Goal: Task Accomplishment & Management: Manage account settings

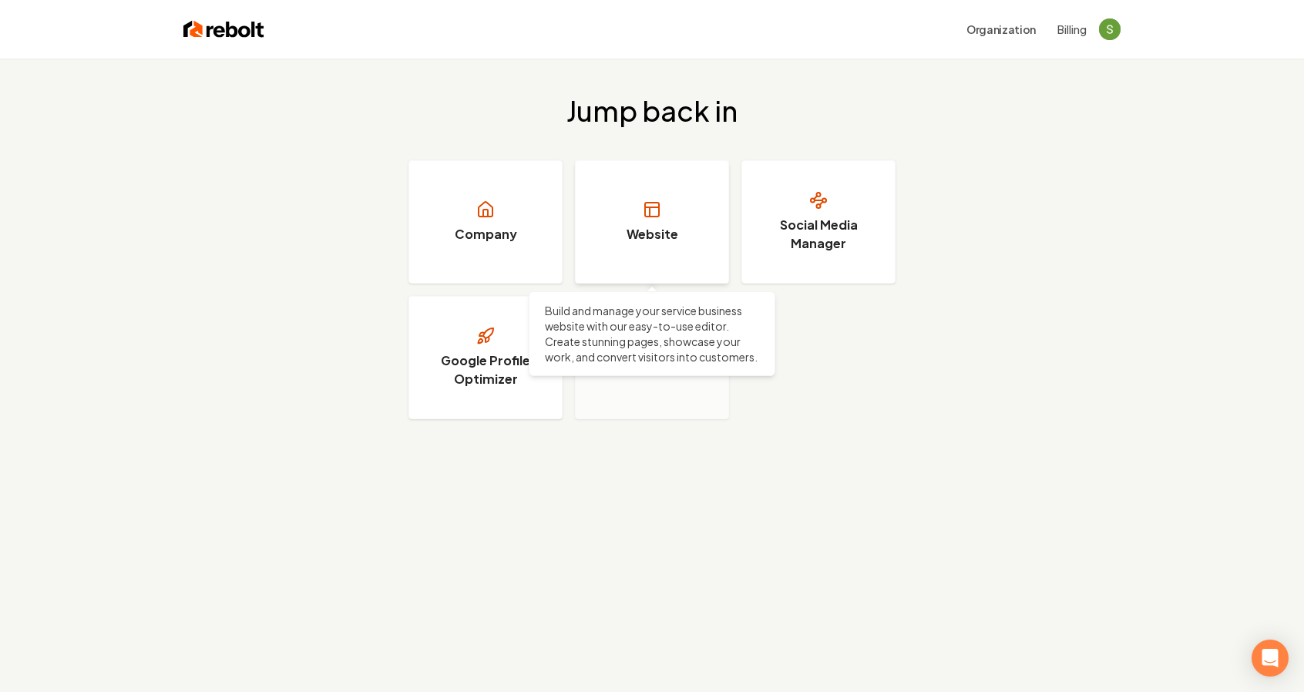
click at [647, 247] on link "Website" at bounding box center [652, 221] width 154 height 123
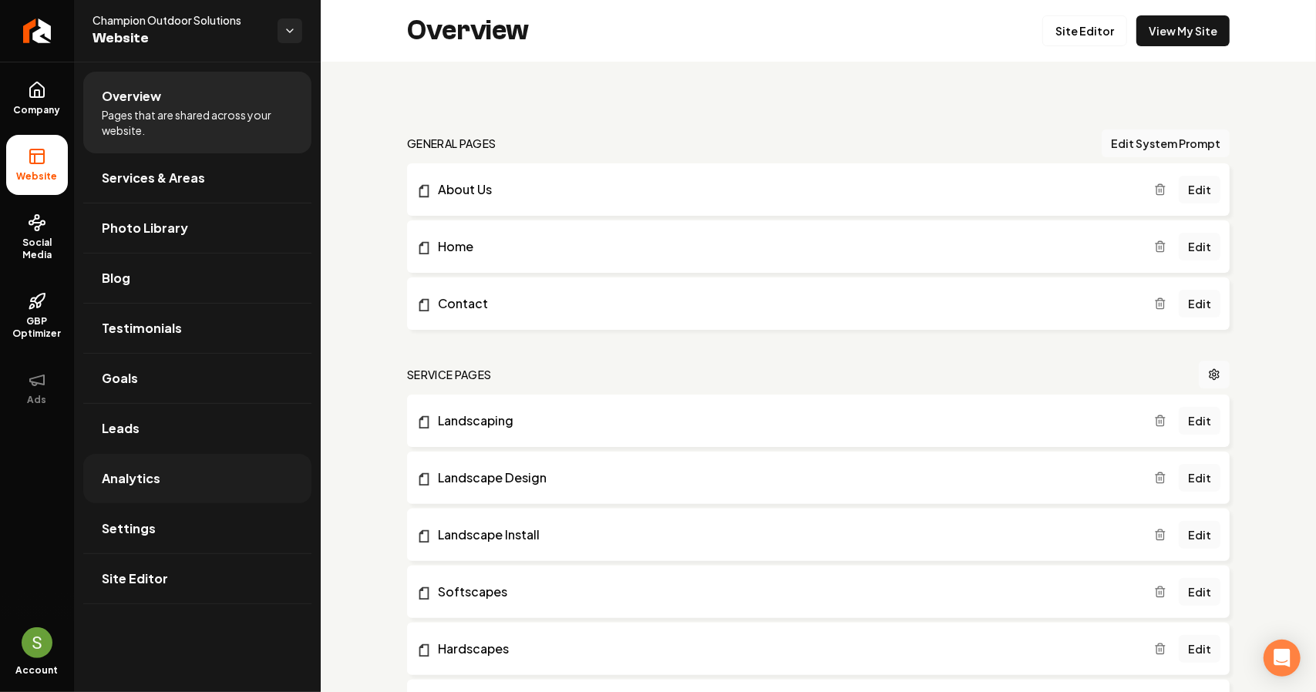
click at [127, 480] on span "Analytics" at bounding box center [131, 478] width 59 height 18
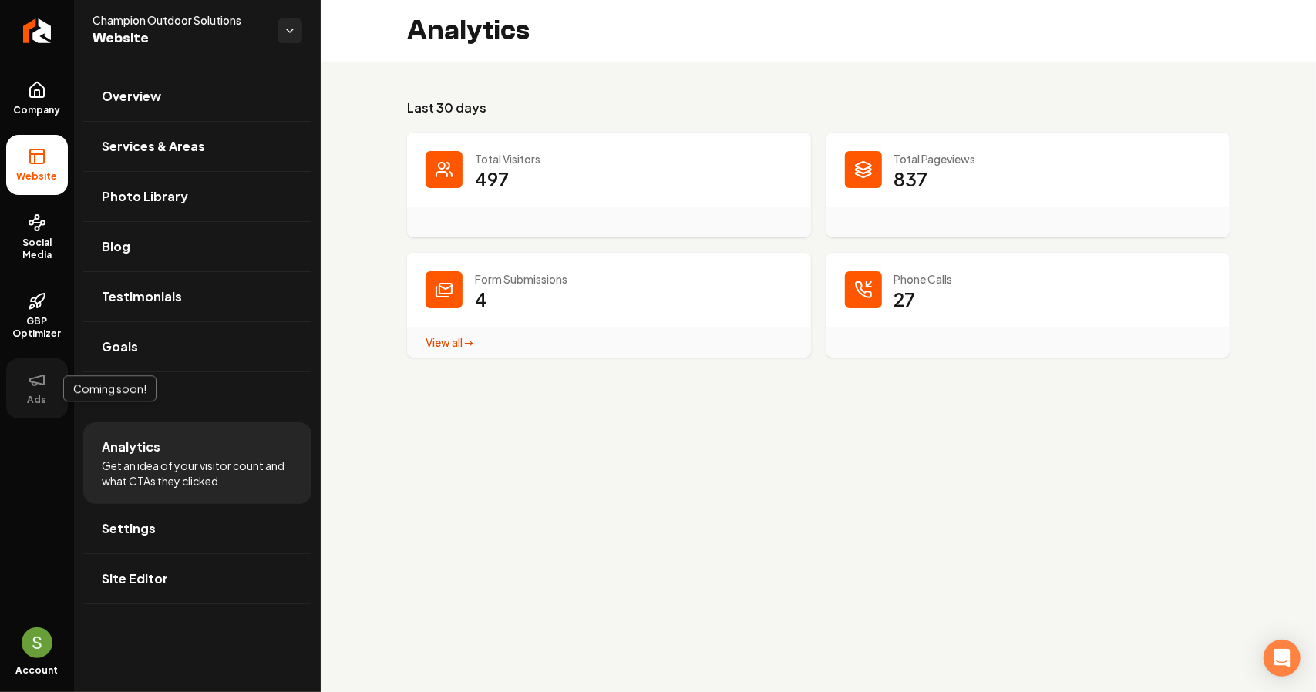
click at [32, 400] on span "Ads" at bounding box center [38, 400] width 32 height 12
click at [158, 89] on span "Overview" at bounding box center [131, 96] width 59 height 18
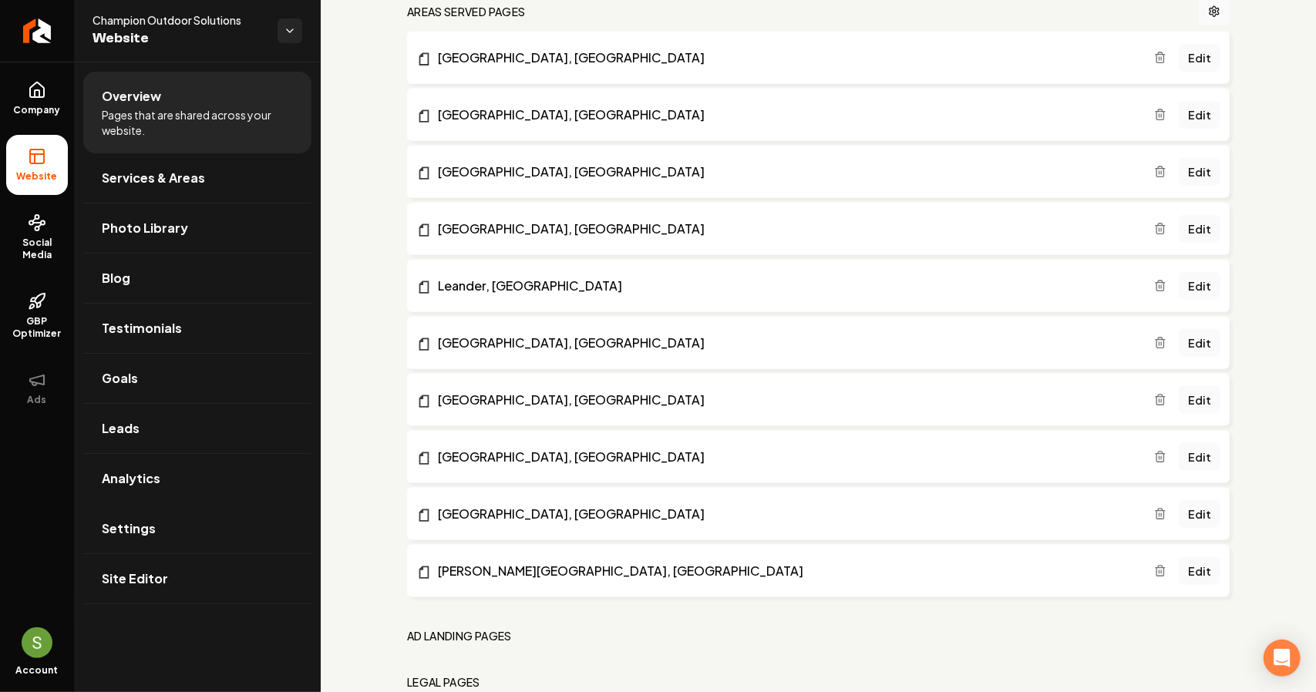
scroll to position [1204, 0]
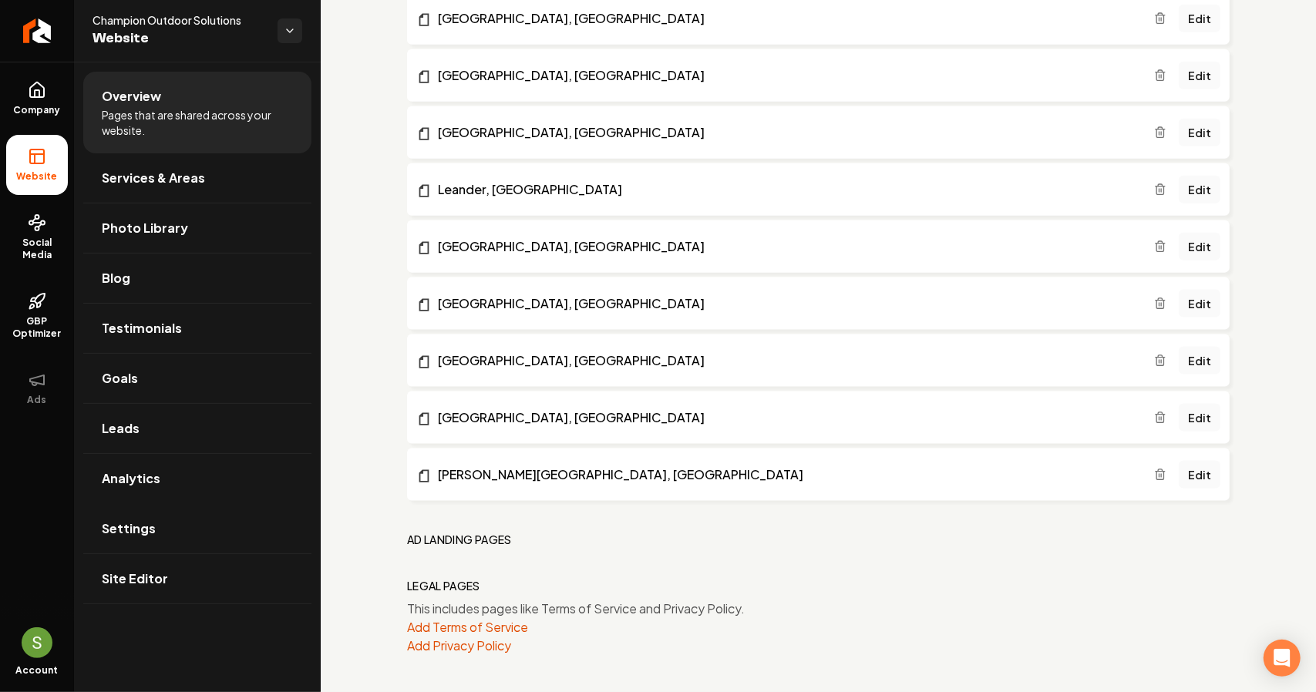
click at [464, 536] on h2 "Ad landing pages" at bounding box center [459, 539] width 105 height 15
click at [217, 187] on link "Services & Areas" at bounding box center [197, 177] width 228 height 49
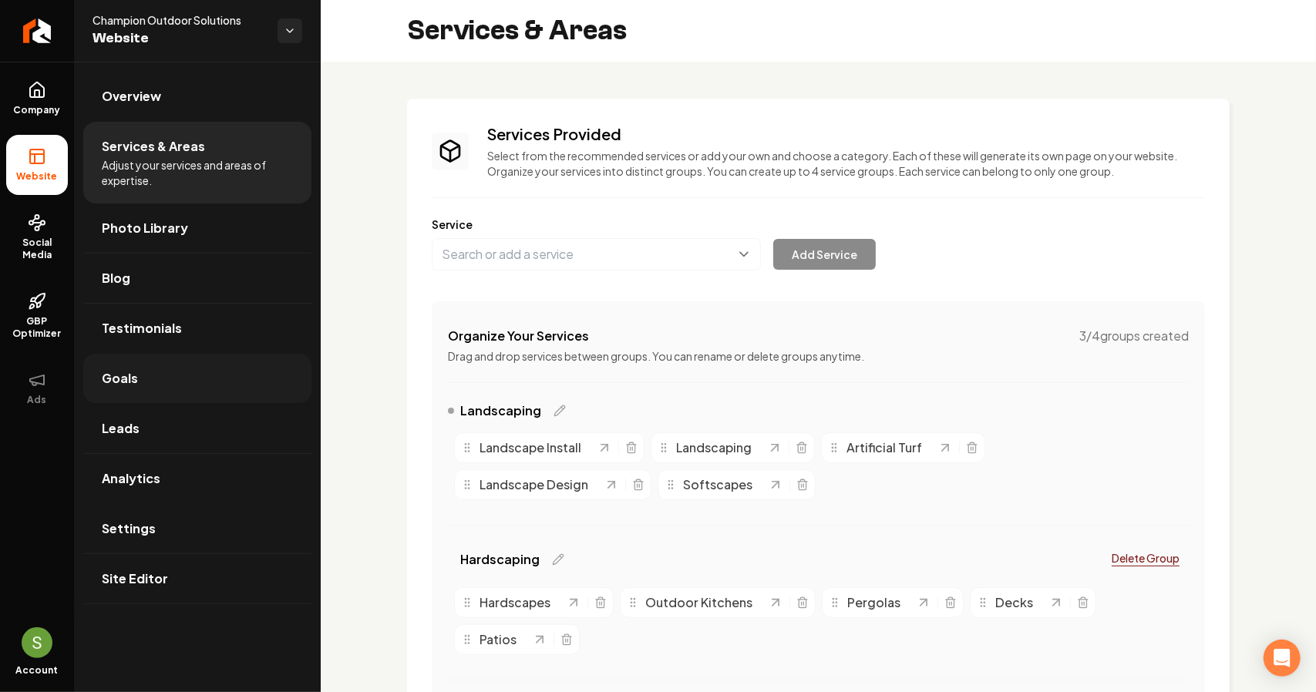
click at [173, 368] on link "Goals" at bounding box center [197, 378] width 228 height 49
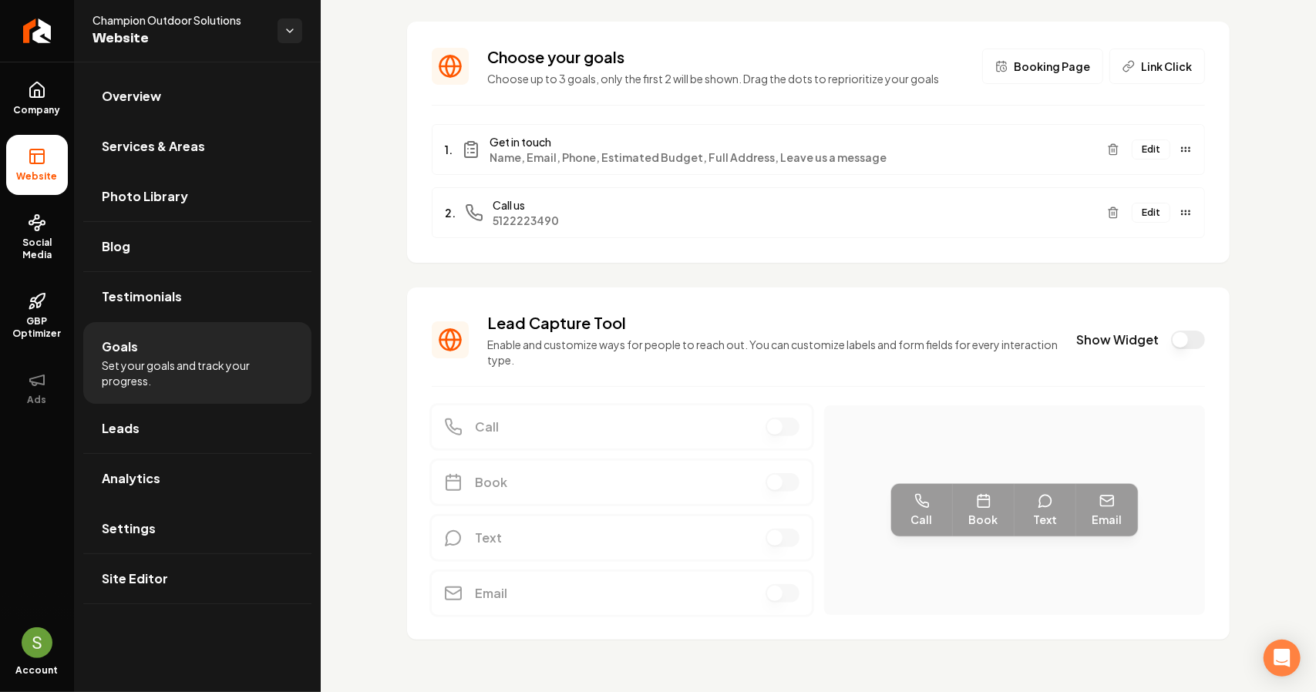
scroll to position [85, 0]
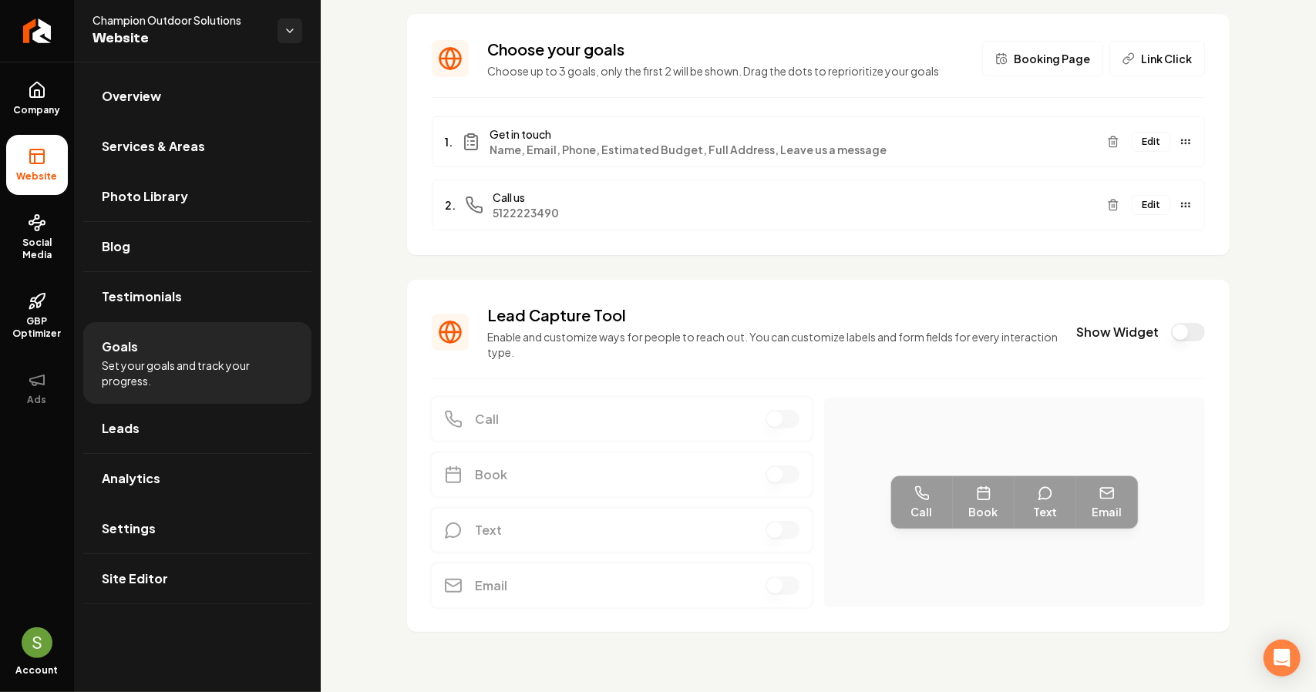
click at [1128, 54] on button "Link Click" at bounding box center [1157, 58] width 96 height 35
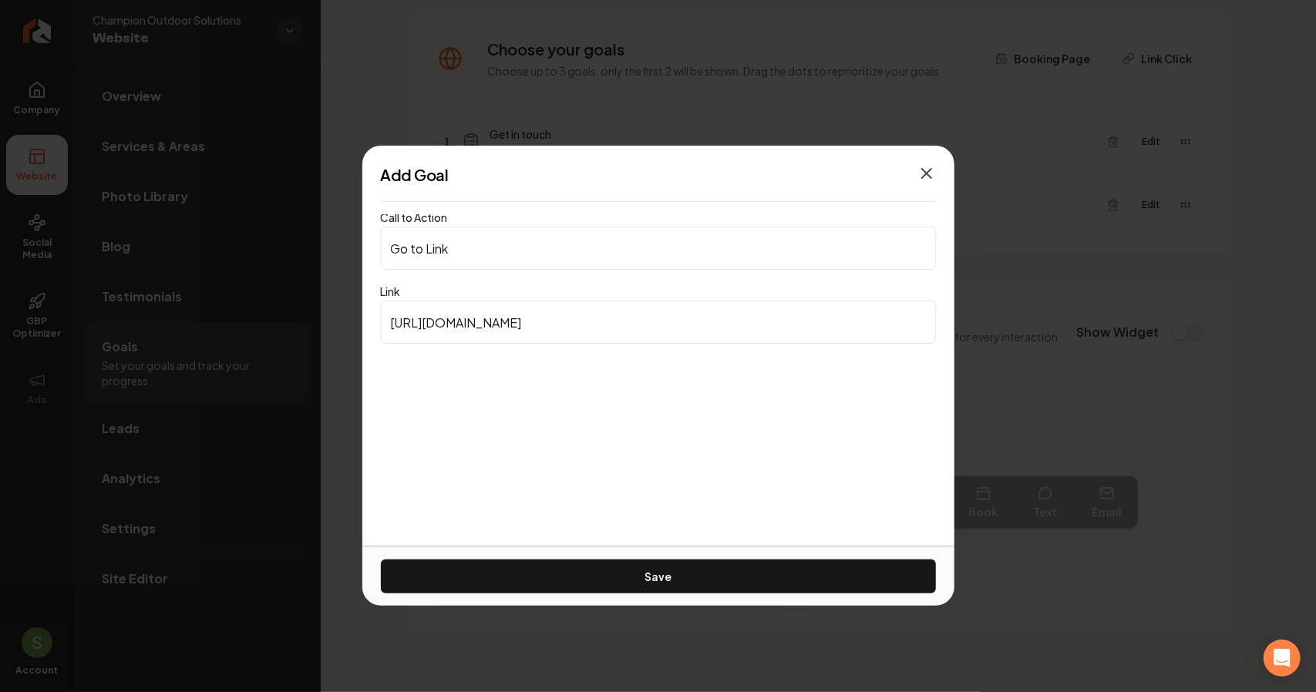
click at [926, 182] on icon "button" at bounding box center [926, 173] width 18 height 18
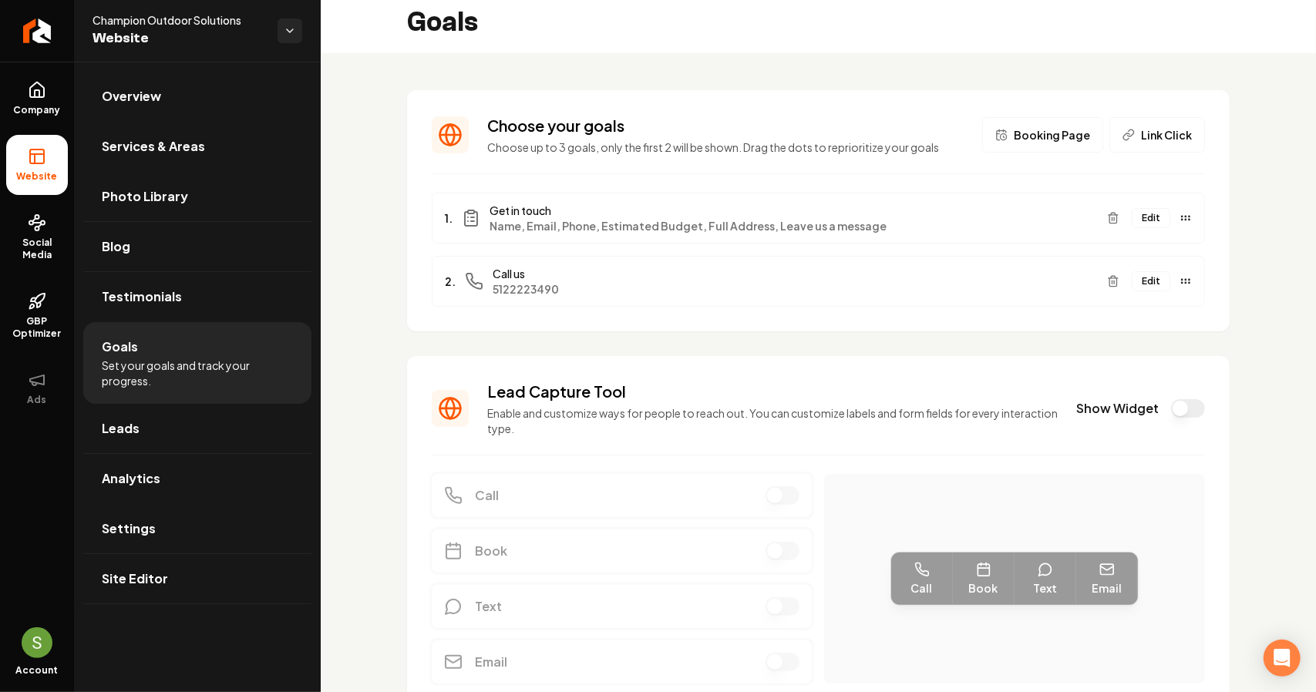
scroll to position [0, 0]
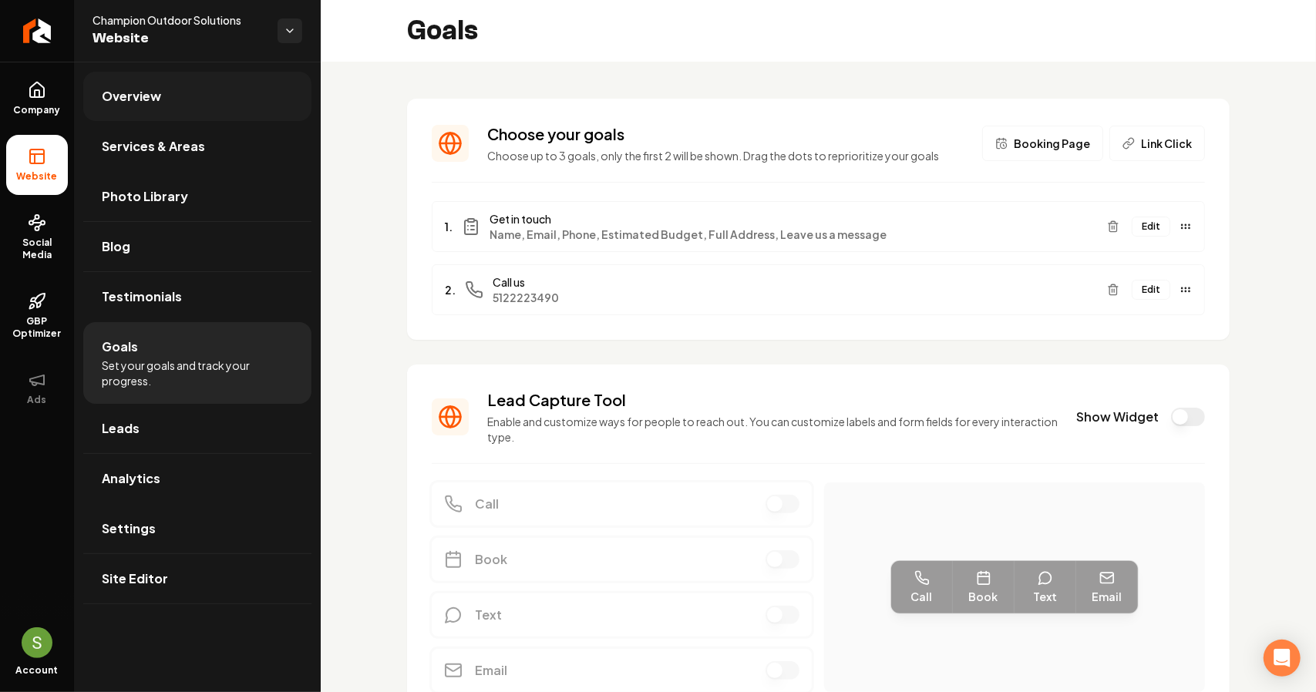
click at [168, 100] on link "Overview" at bounding box center [197, 96] width 228 height 49
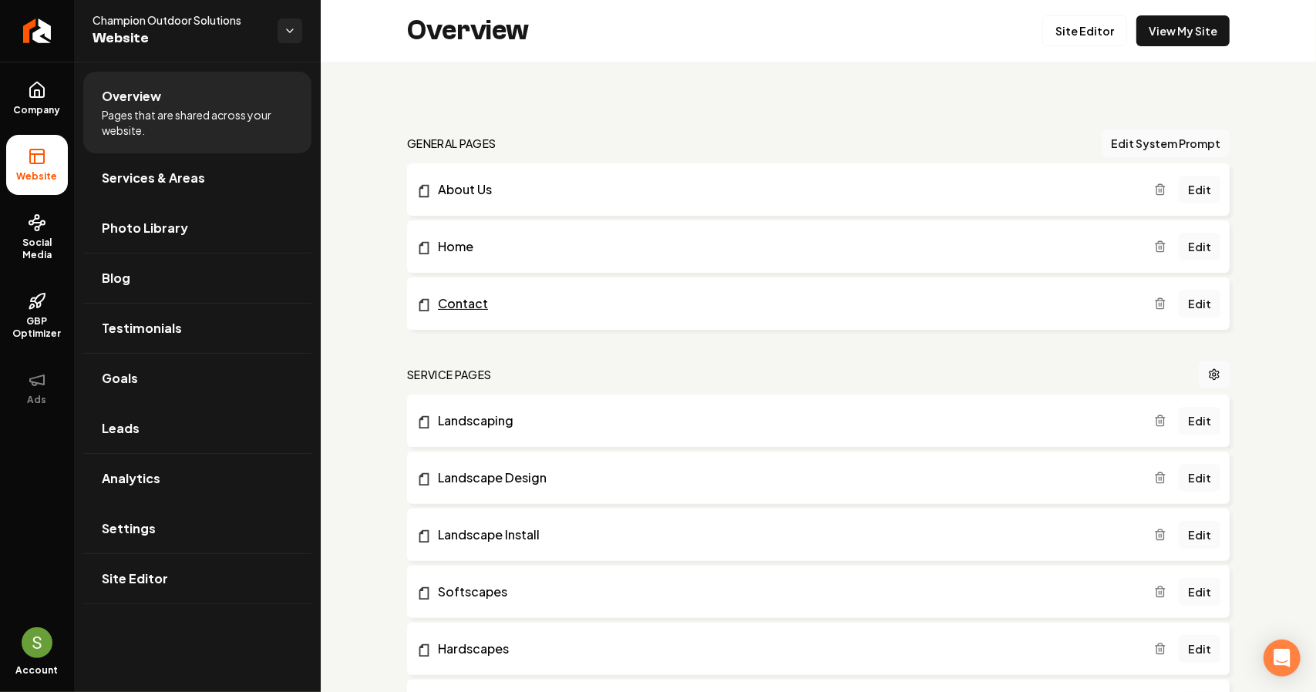
click at [464, 297] on link "Contact" at bounding box center [785, 303] width 738 height 18
click at [1188, 309] on link "Edit" at bounding box center [1199, 304] width 42 height 28
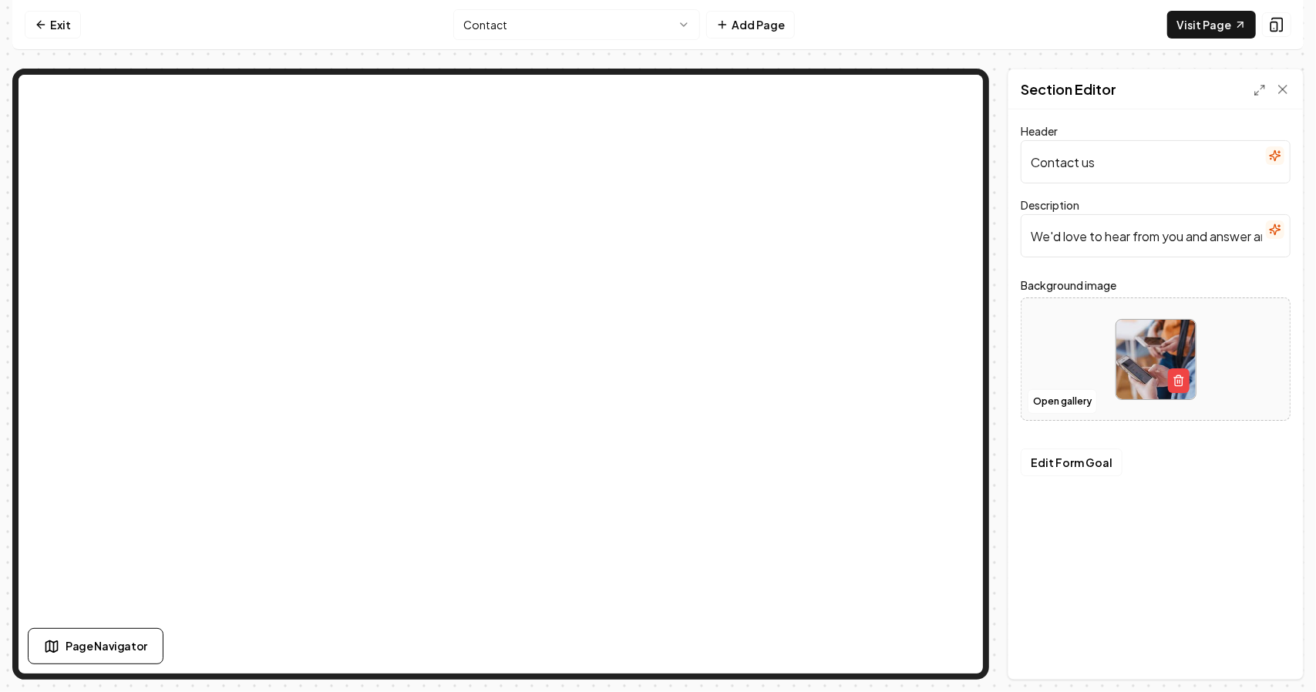
click at [1192, 240] on input "We'd love to hear from you and answer any questions you may have." at bounding box center [1155, 235] width 270 height 43
type input "S"
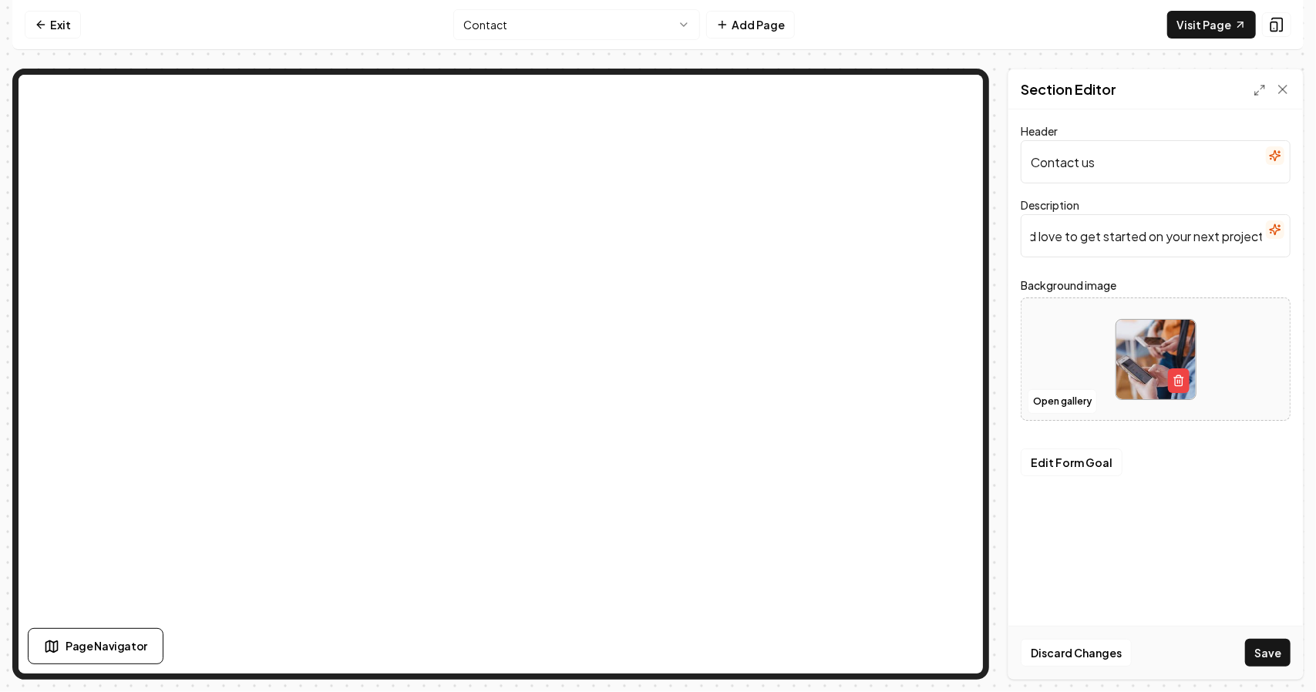
scroll to position [0, 30]
type input "We'd love to get started on your next project."
click at [1059, 459] on button "Edit Form Goal" at bounding box center [1071, 463] width 102 height 28
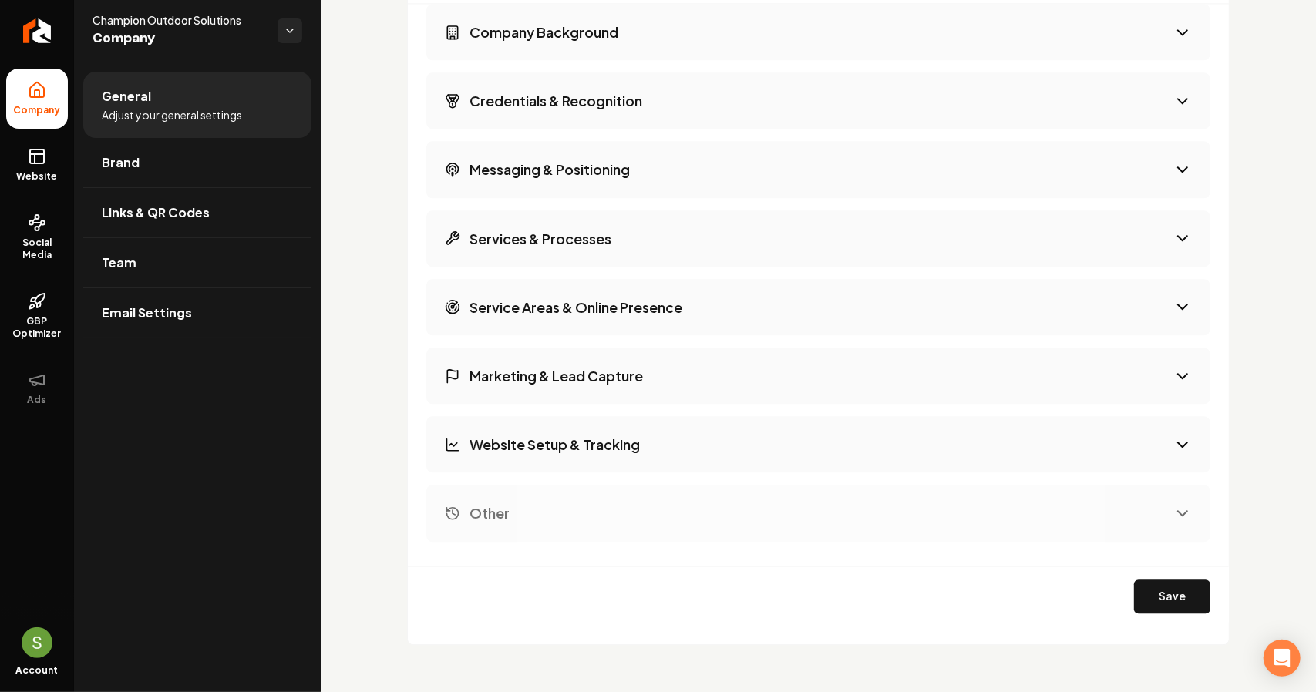
scroll to position [2481, 0]
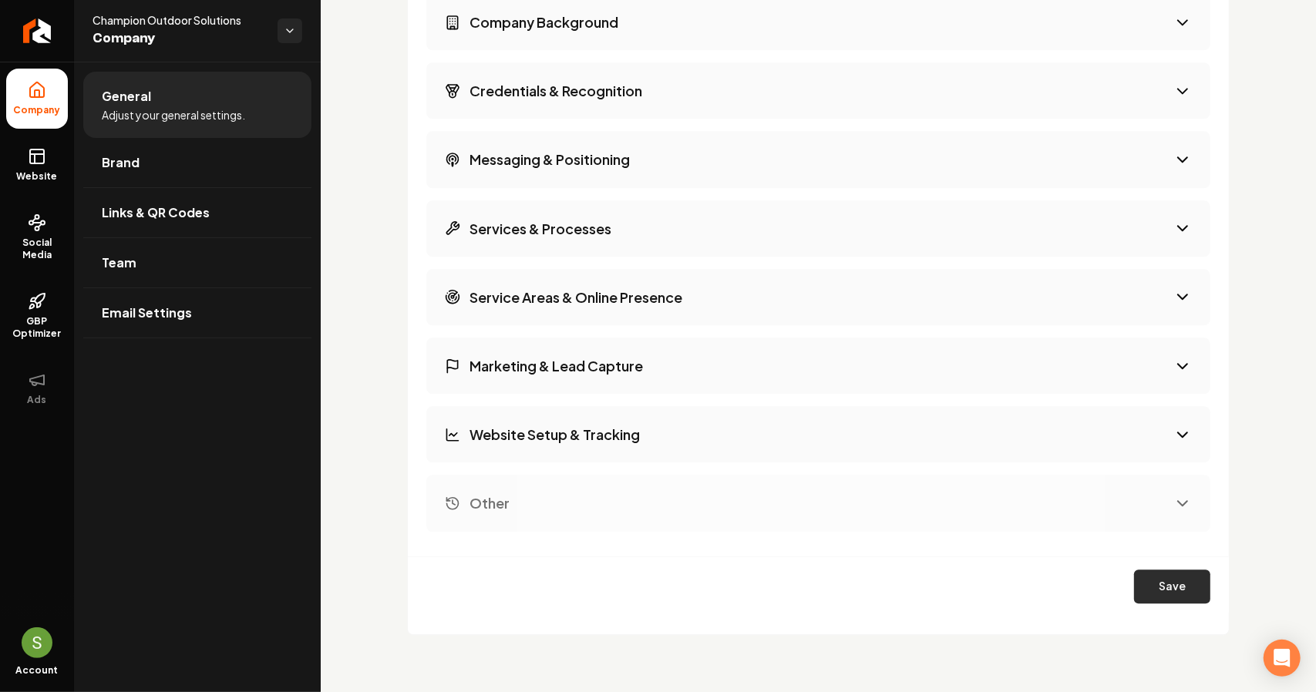
click at [1164, 583] on button "Save" at bounding box center [1172, 587] width 76 height 34
click at [743, 375] on button "Marketing & Lead Capture" at bounding box center [818, 366] width 784 height 56
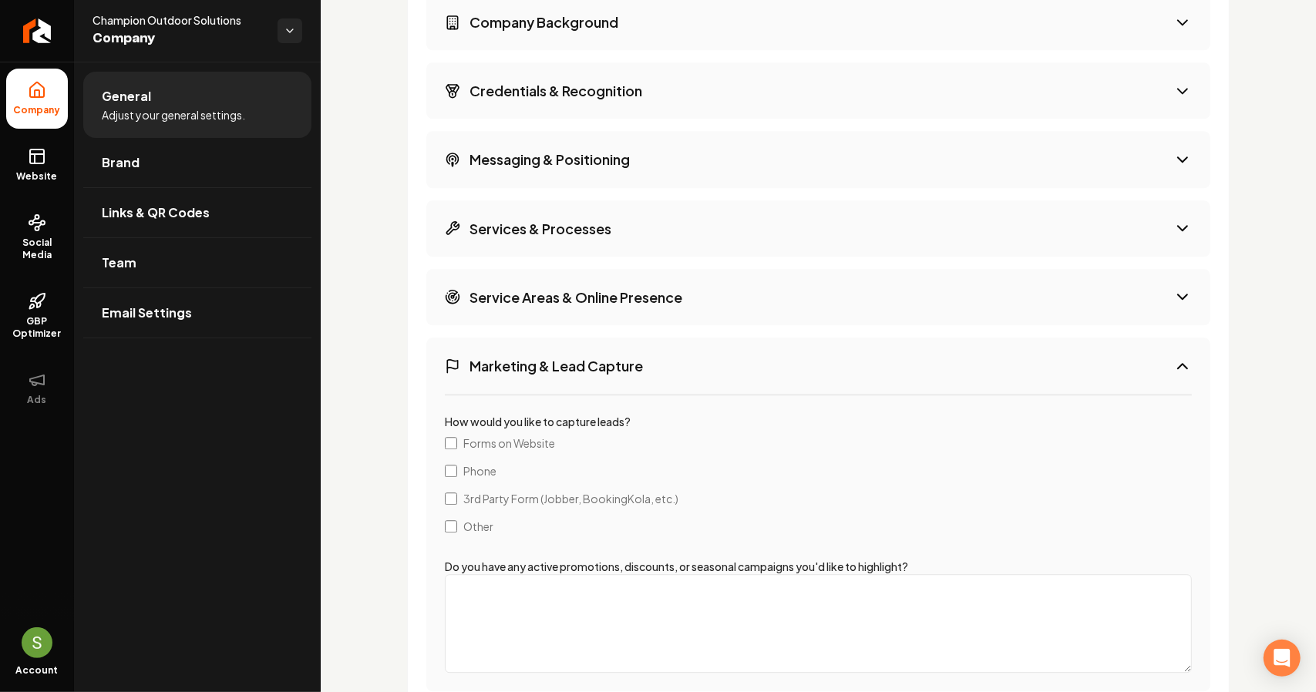
click at [570, 304] on button "Service Areas & Online Presence" at bounding box center [818, 297] width 784 height 56
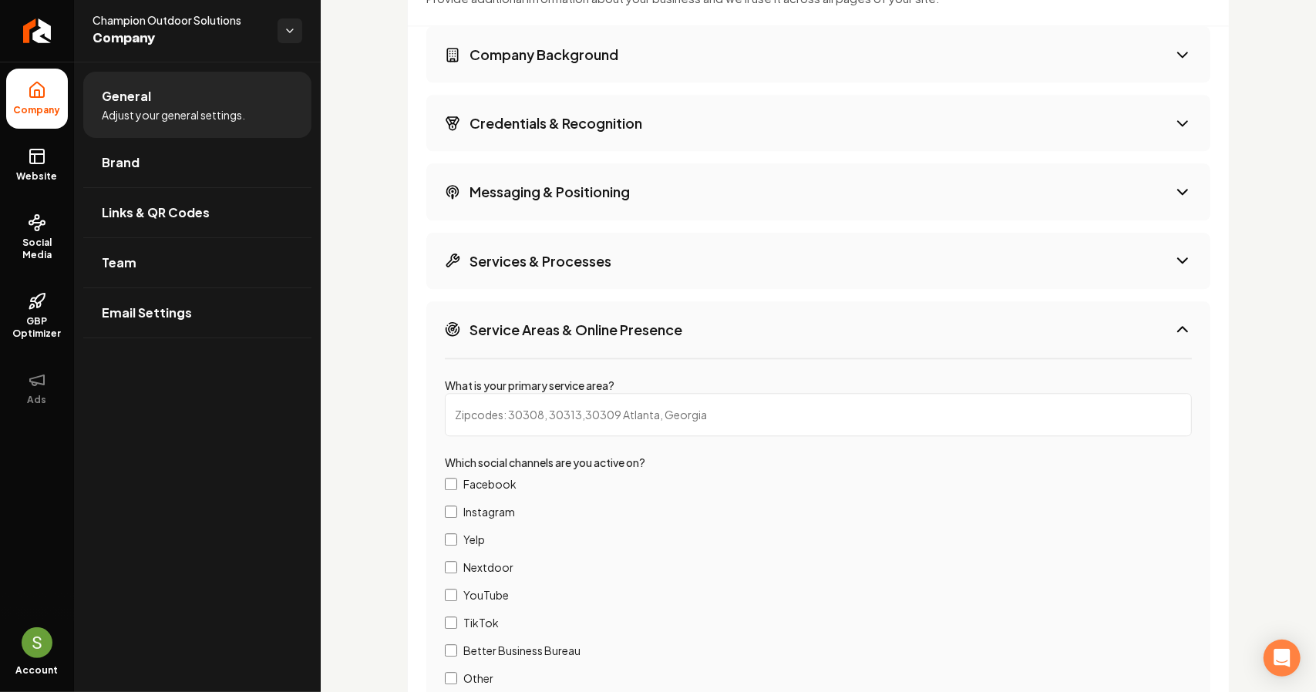
scroll to position [2404, 0]
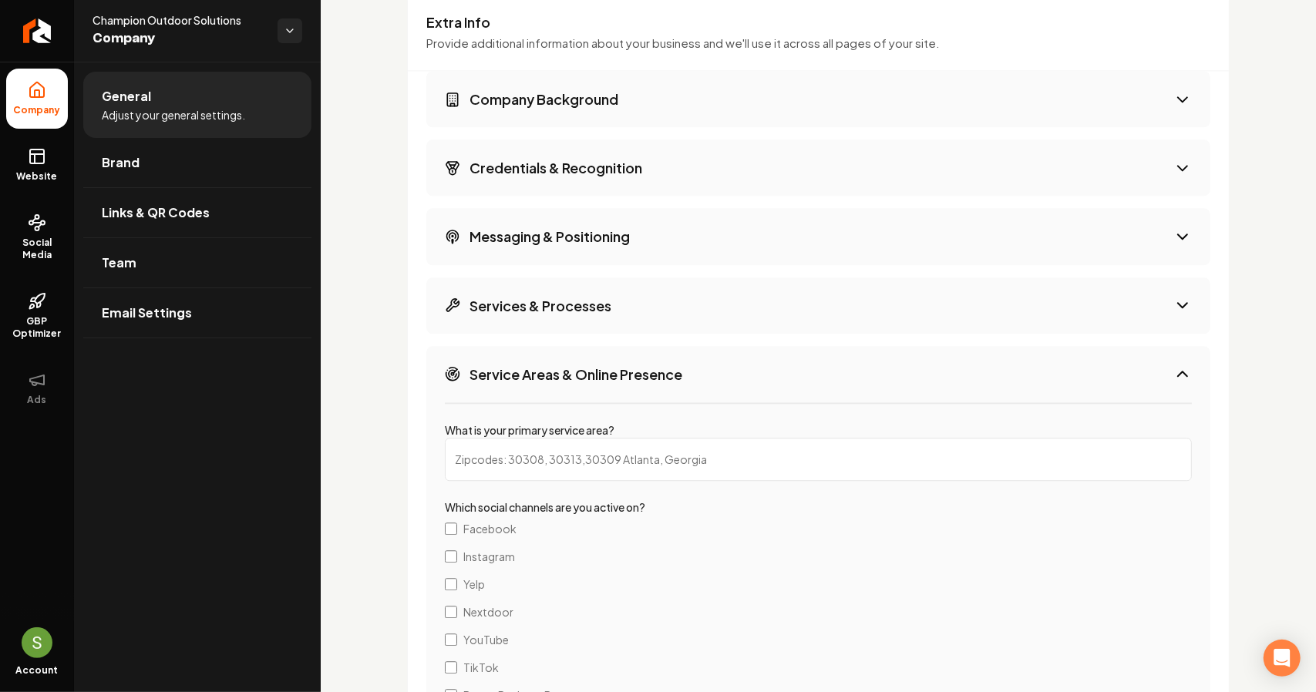
click at [708, 311] on button "Services & Processes" at bounding box center [818, 305] width 784 height 56
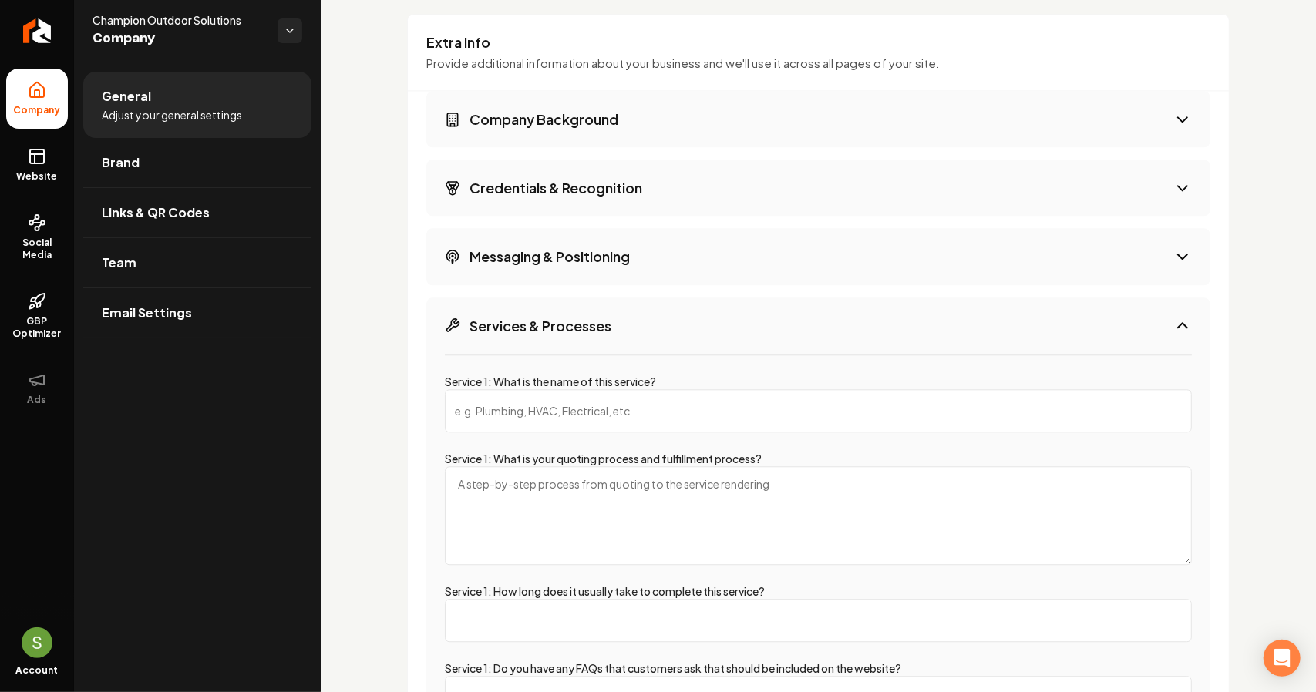
scroll to position [2389, 0]
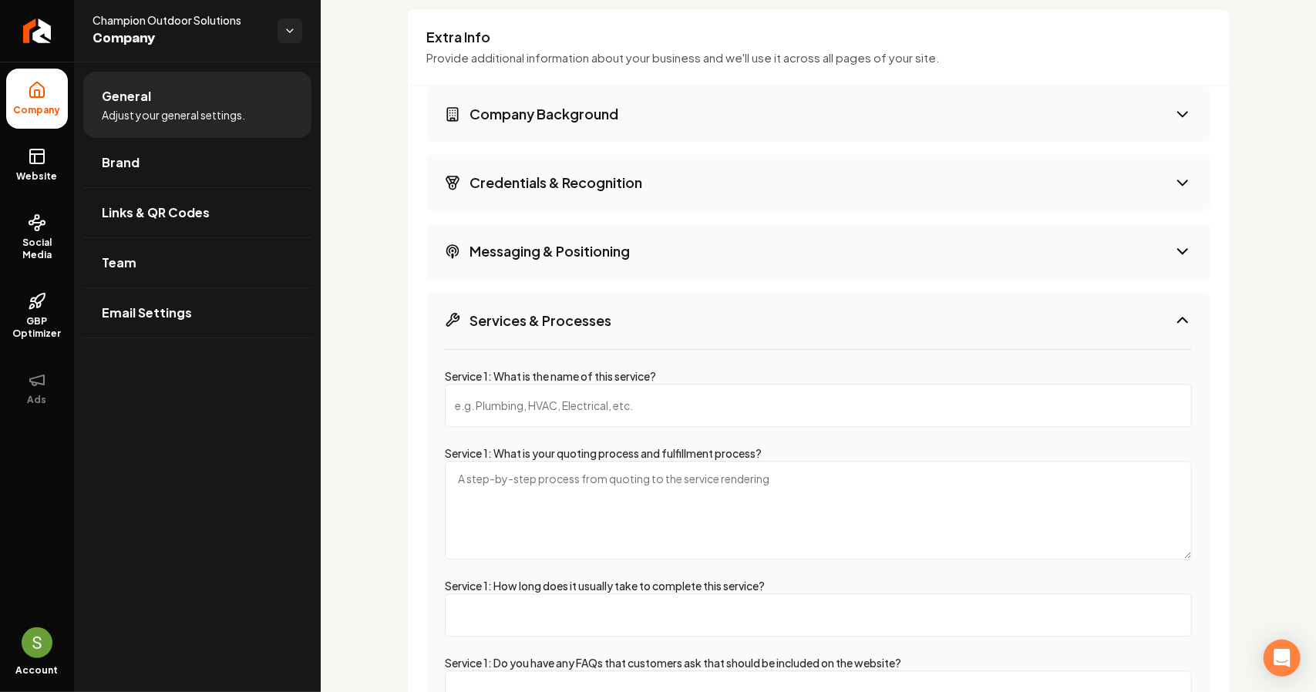
click at [691, 253] on button "Messaging & Positioning" at bounding box center [818, 251] width 784 height 56
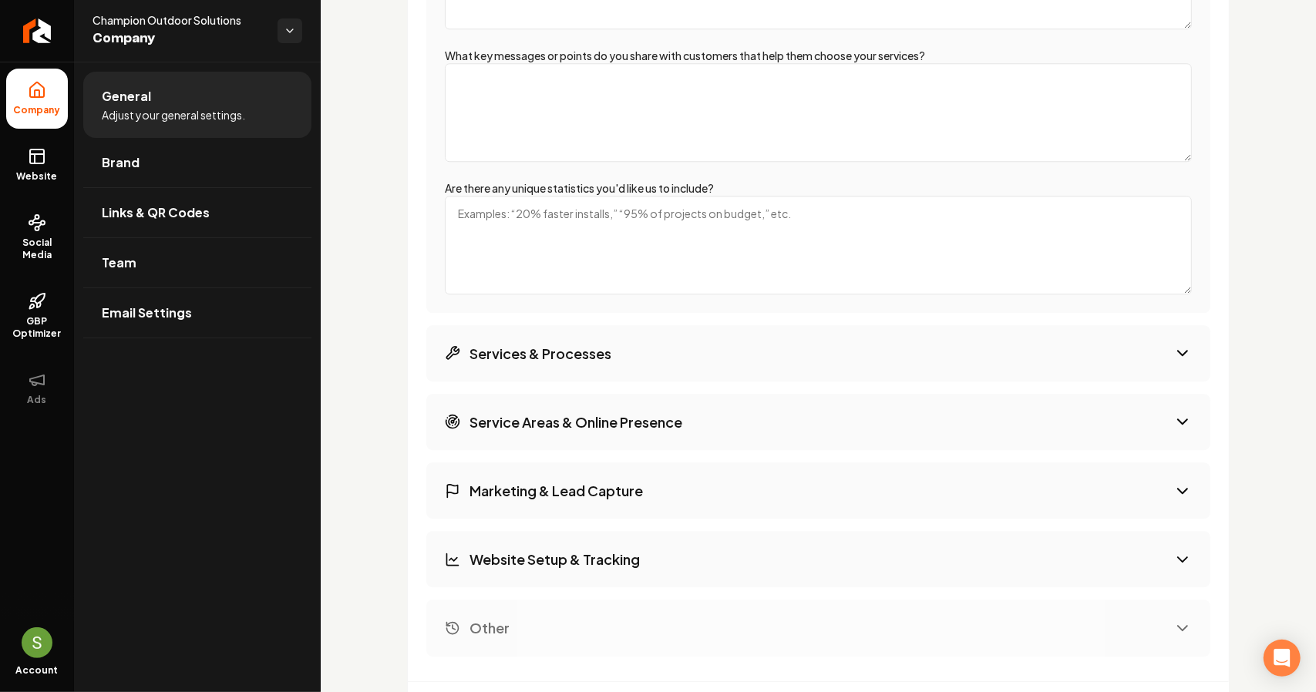
scroll to position [2775, 0]
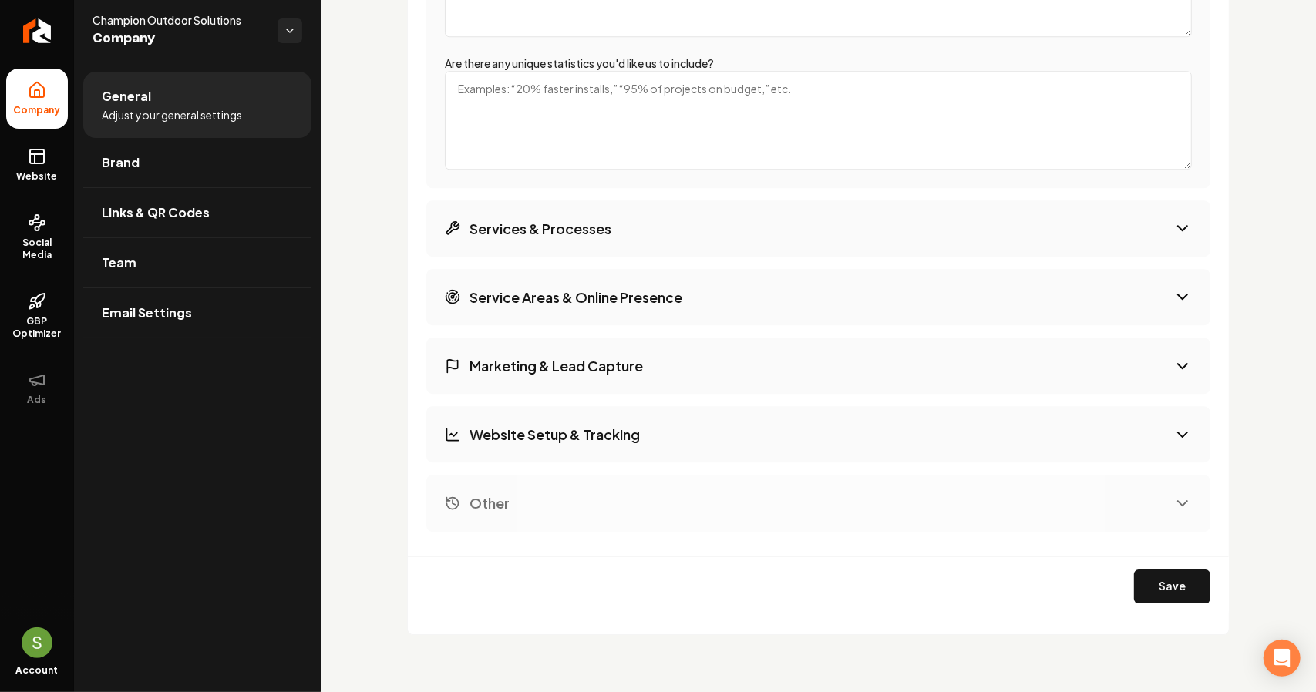
click at [635, 429] on h3 "Website Setup & Tracking" at bounding box center [554, 434] width 170 height 19
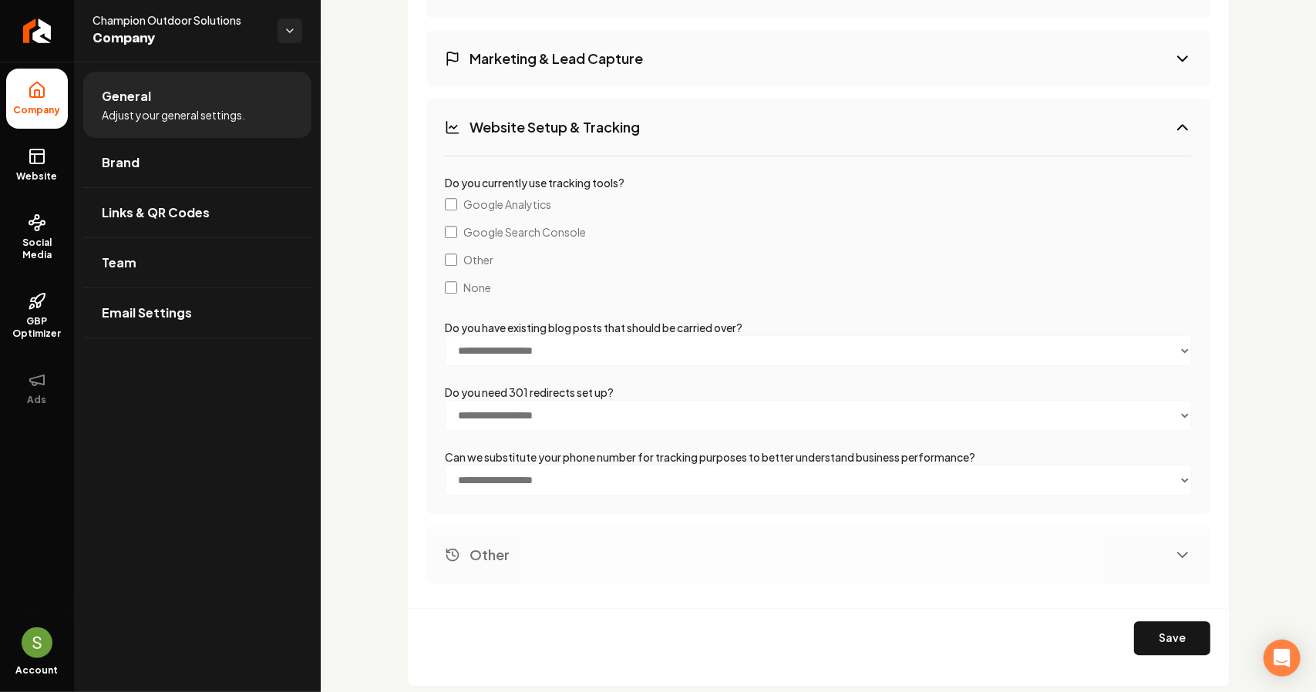
scroll to position [2789, 0]
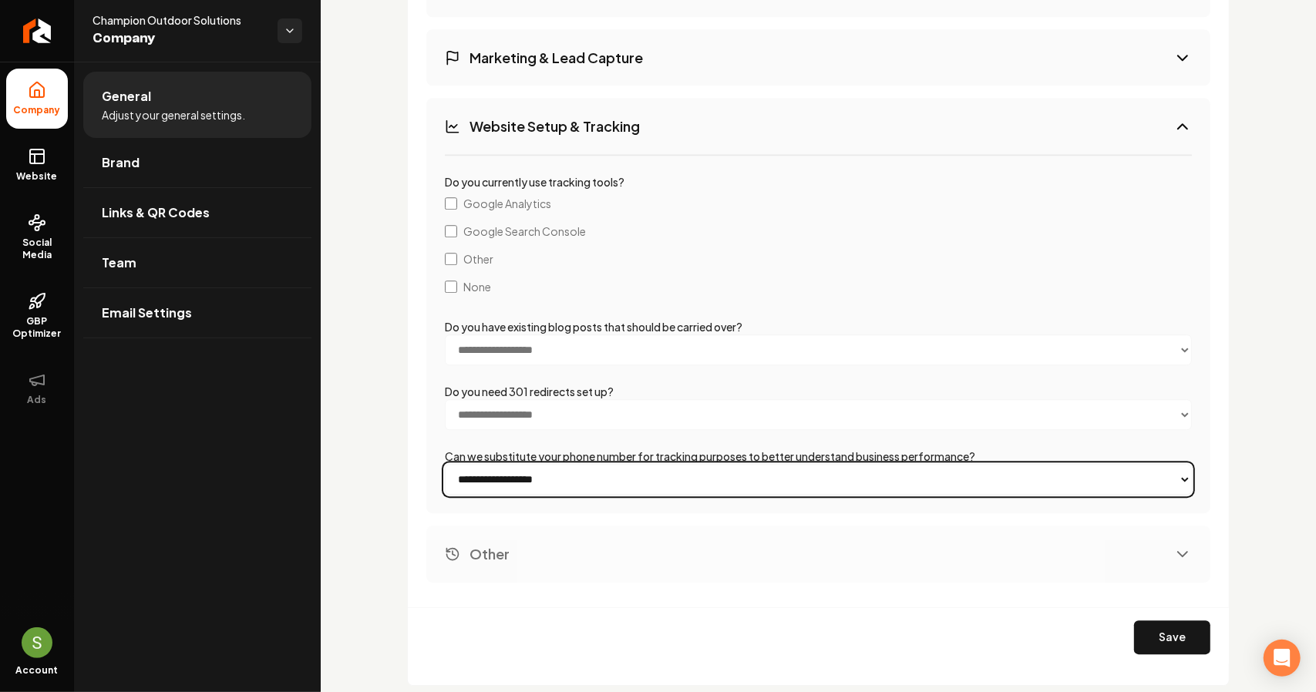
click at [647, 484] on select "**********" at bounding box center [818, 479] width 747 height 31
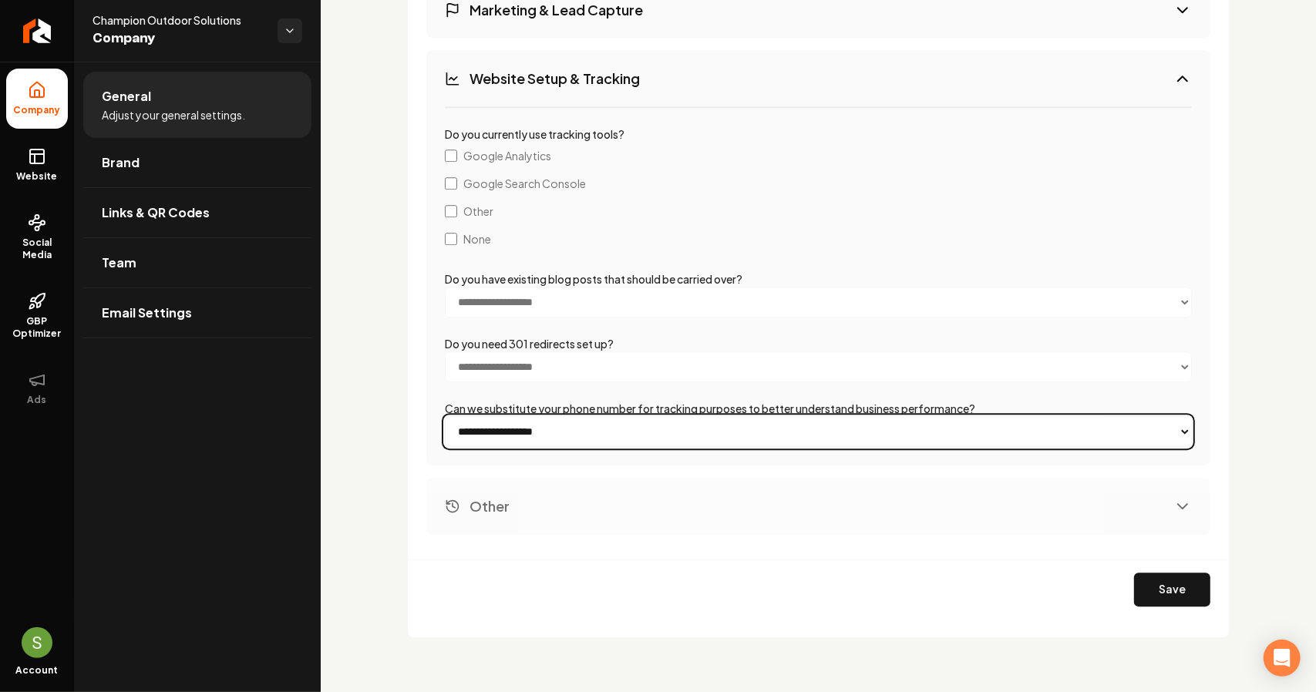
scroll to position [2840, 0]
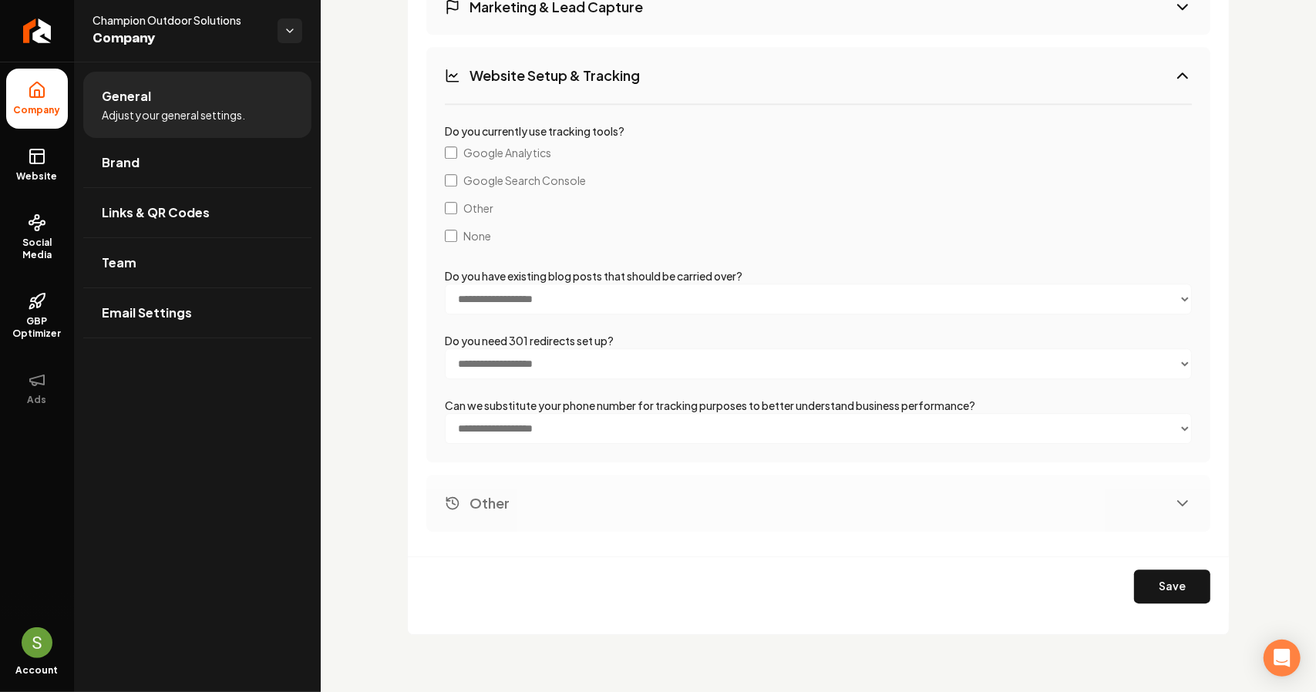
click at [600, 494] on button "Other" at bounding box center [818, 503] width 784 height 56
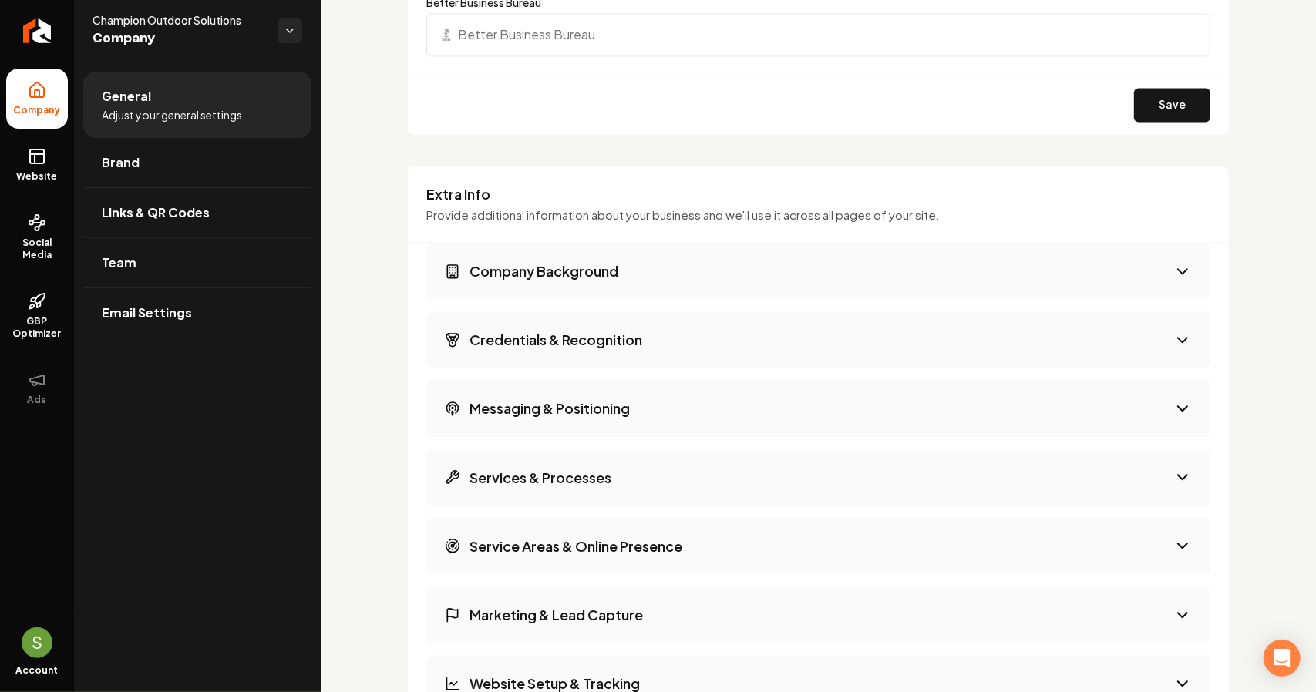
scroll to position [2146, 0]
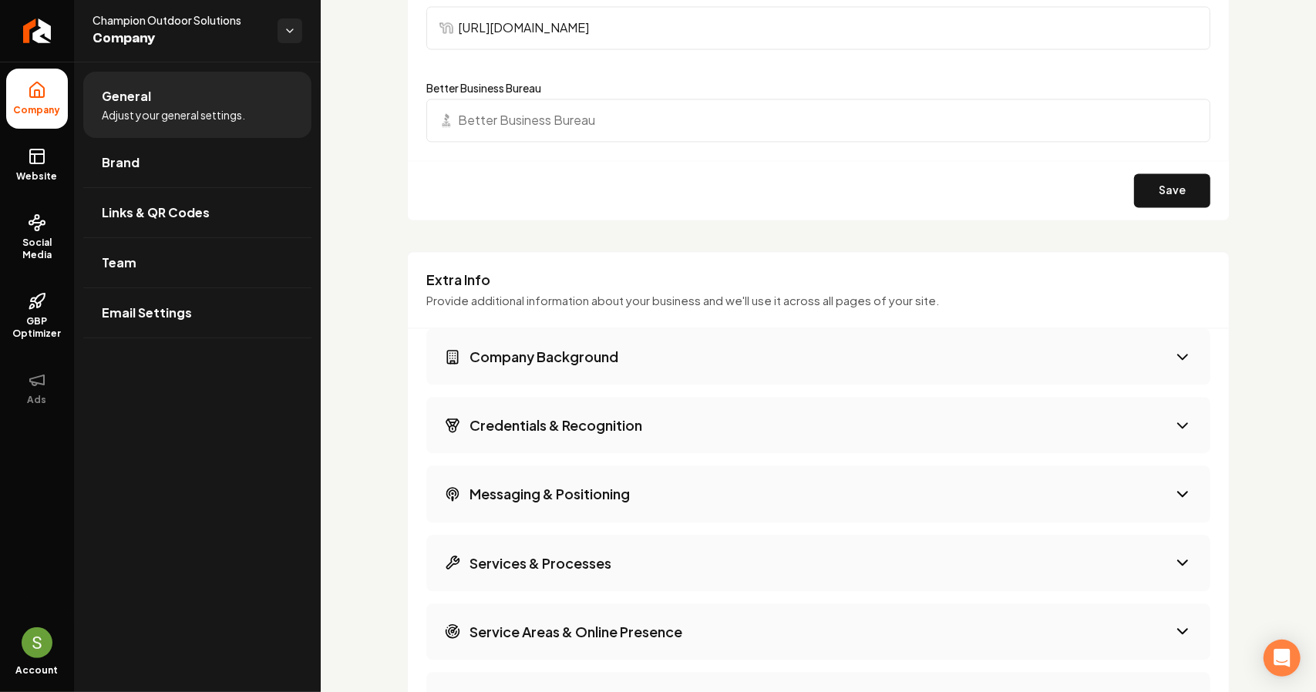
click at [561, 368] on button "Company Background" at bounding box center [818, 356] width 784 height 56
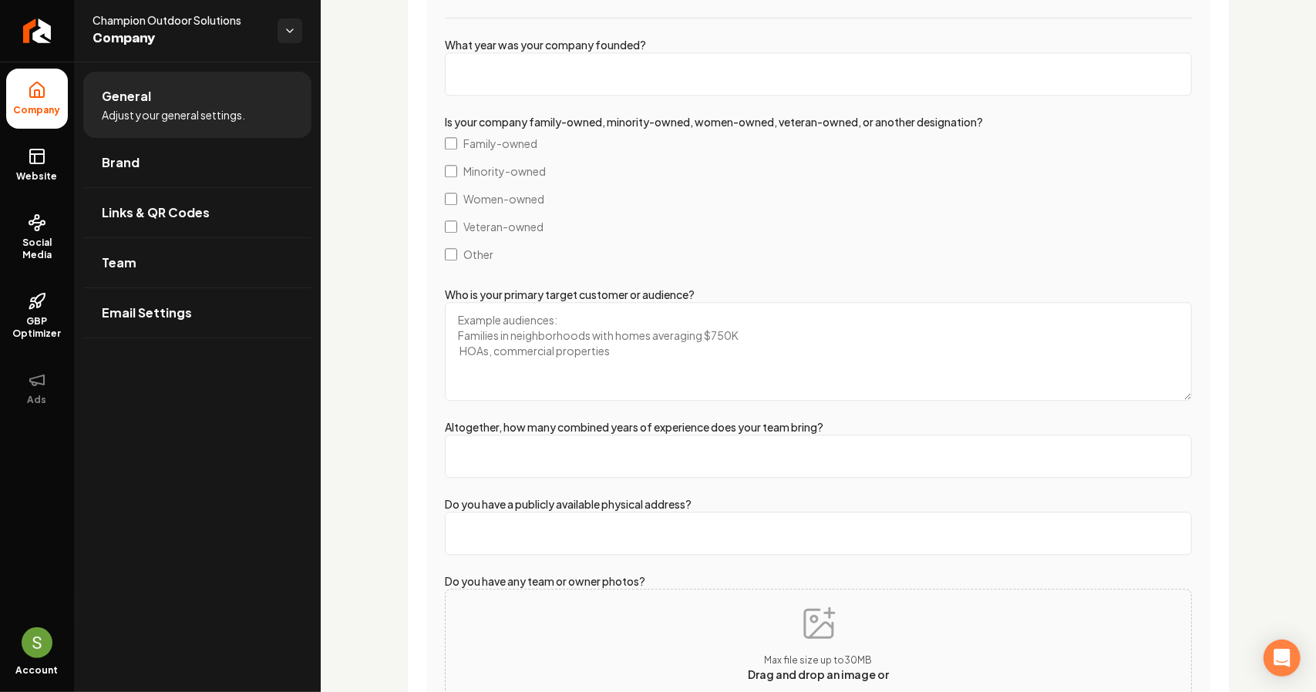
scroll to position [2532, 0]
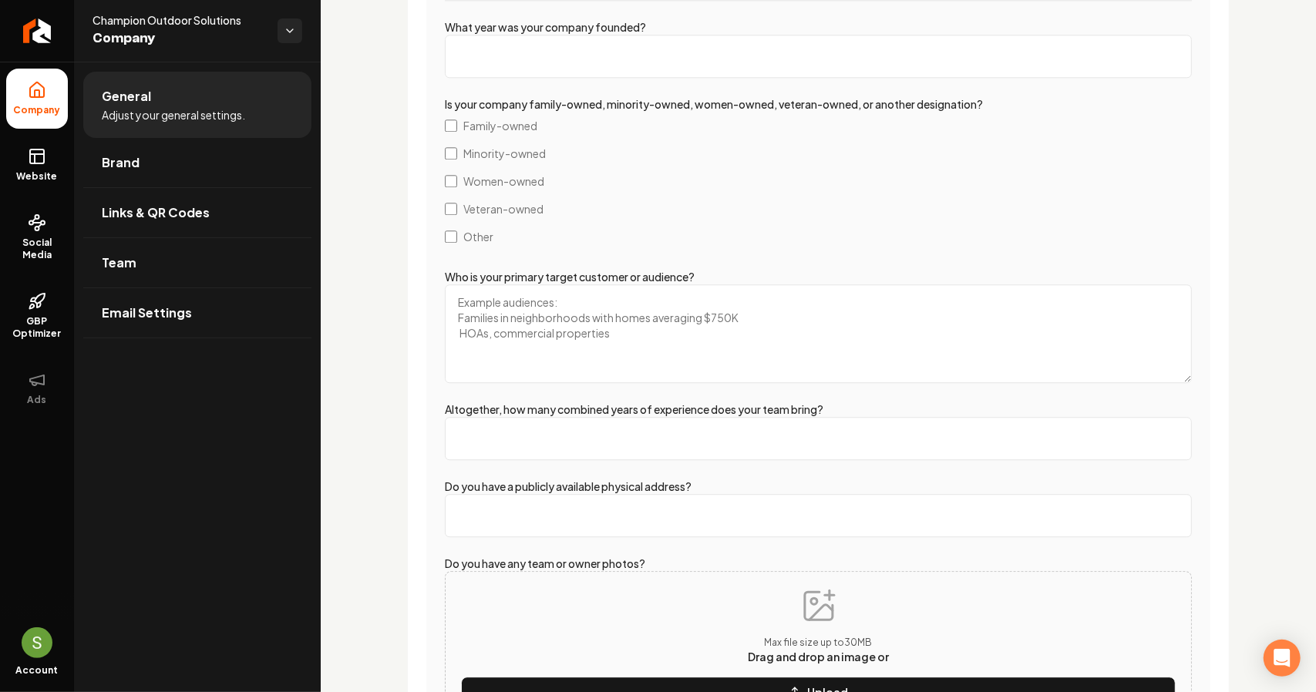
click at [654, 436] on input "Altogether, how many combined years of experience does your team bring?" at bounding box center [818, 438] width 747 height 43
type input "1"
type input "20"
click at [640, 311] on textarea "Who is your primary target customer or audience?" at bounding box center [818, 333] width 747 height 99
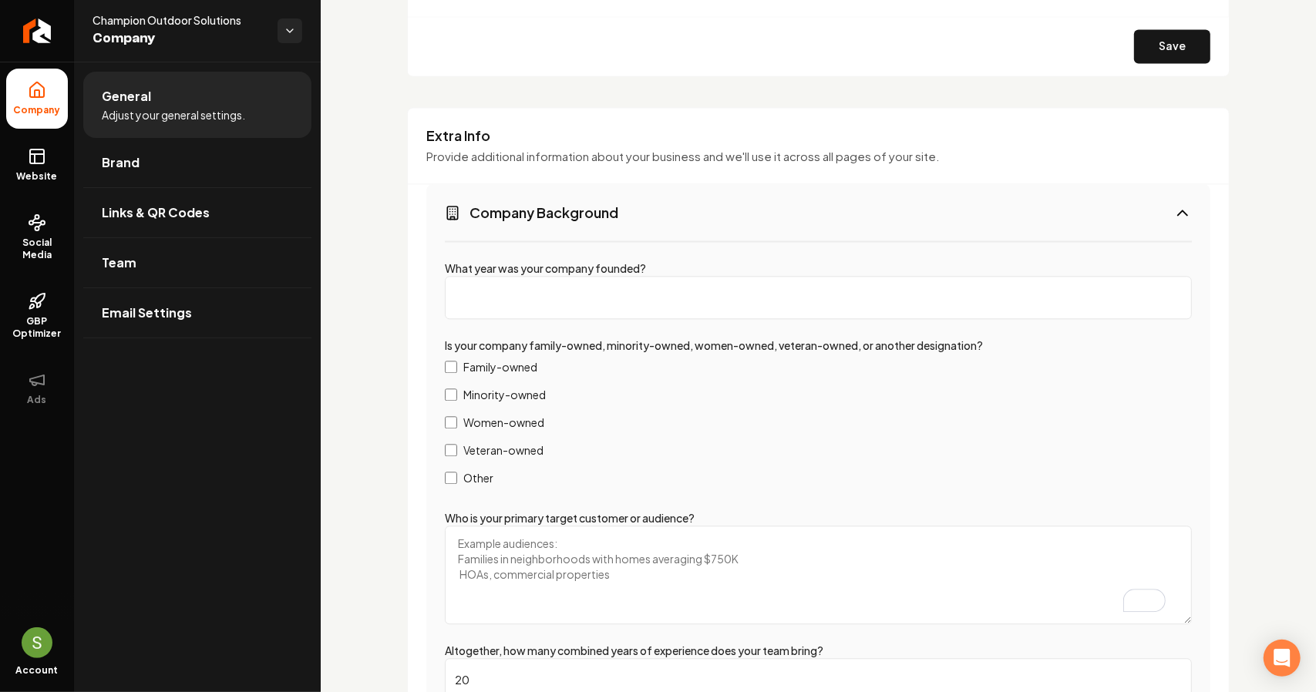
scroll to position [2224, 0]
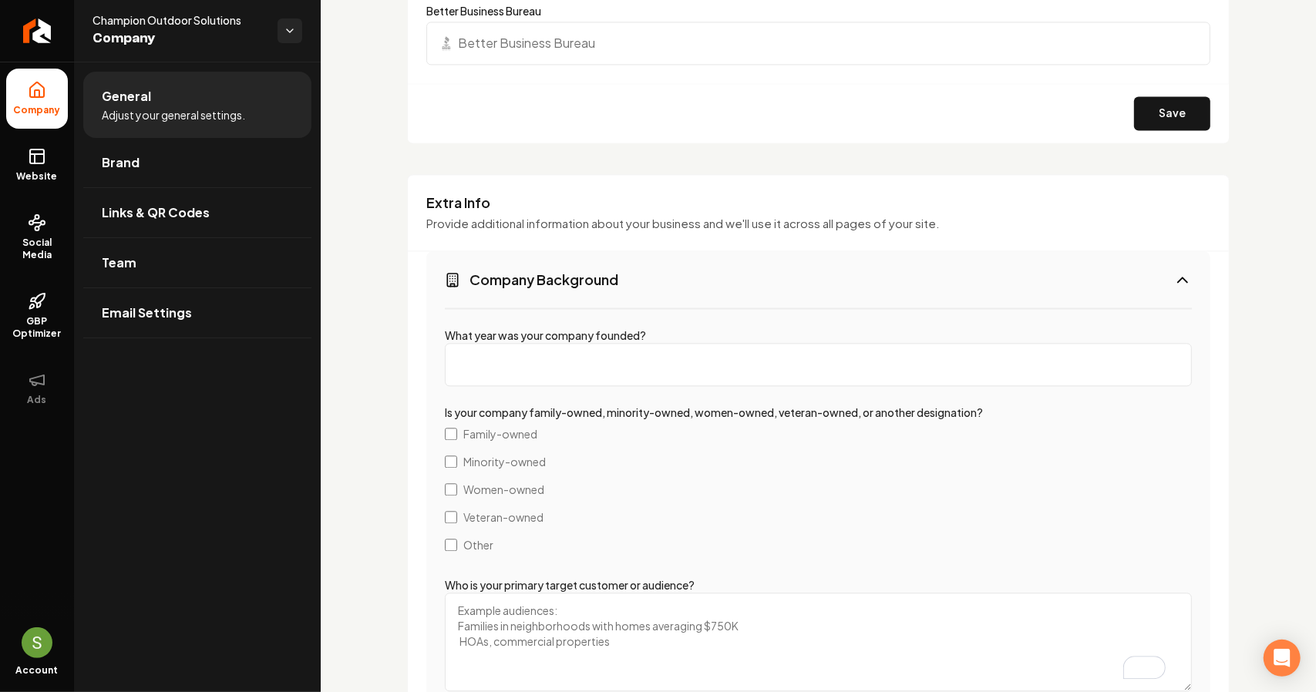
click at [594, 359] on input "What year was your company founded?" at bounding box center [818, 364] width 747 height 43
type input "3"
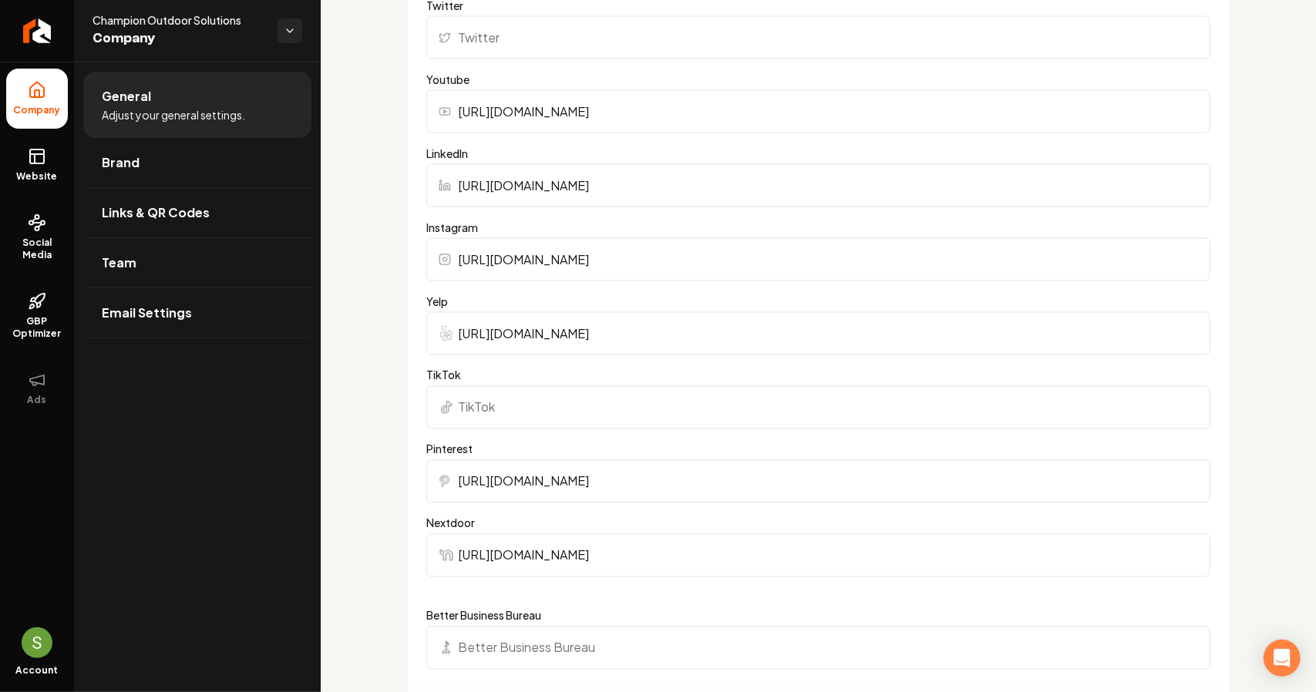
scroll to position [2081, 0]
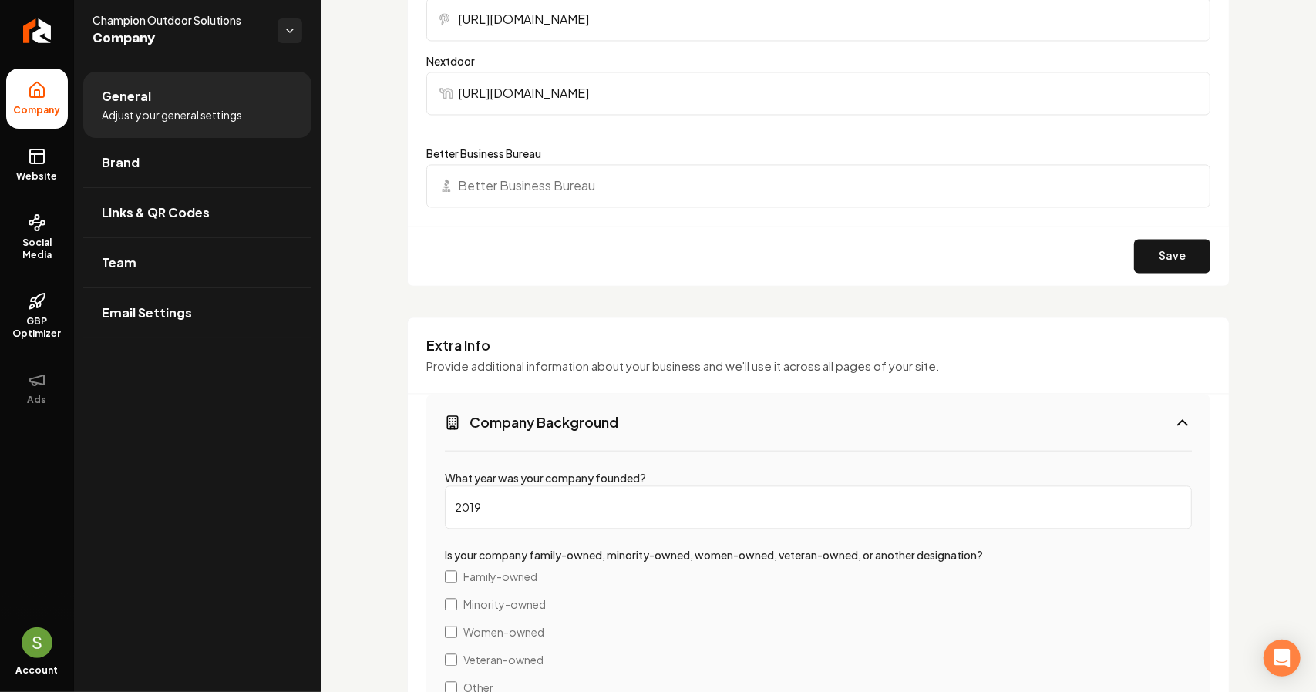
type input "2019"
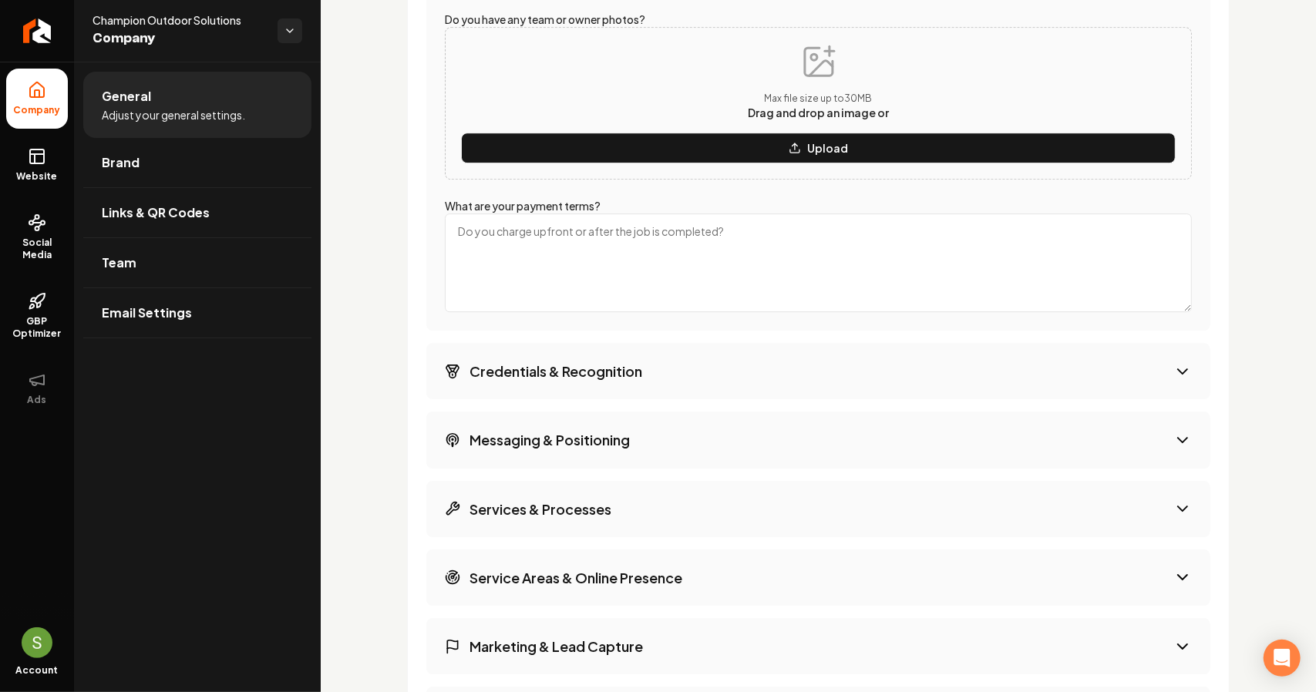
scroll to position [3160, 0]
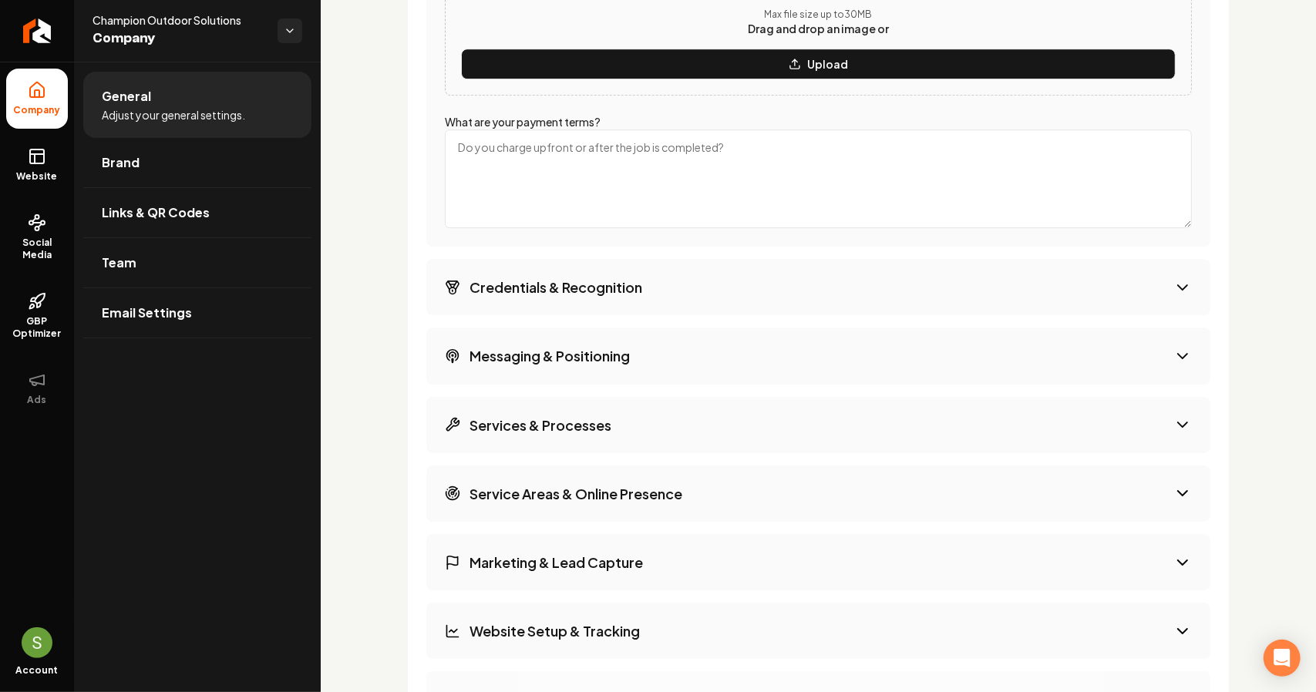
click at [607, 272] on button "Credentials & Recognition" at bounding box center [818, 287] width 784 height 56
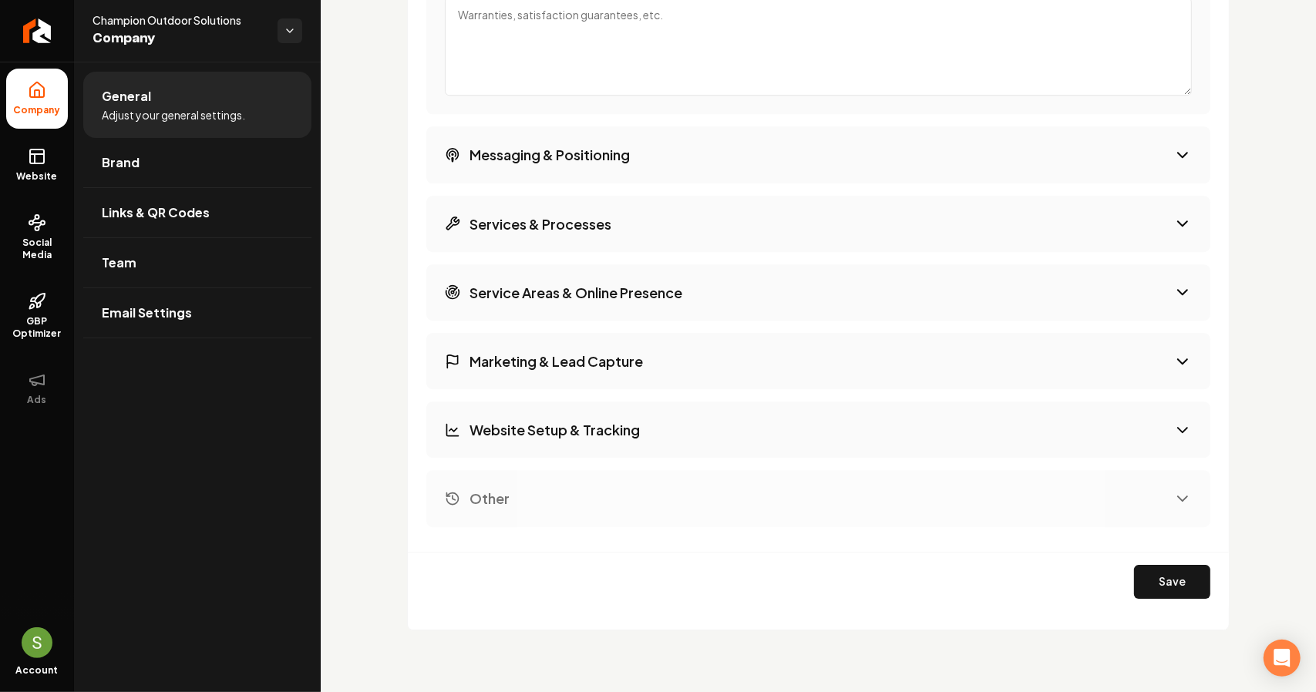
scroll to position [2481, 0]
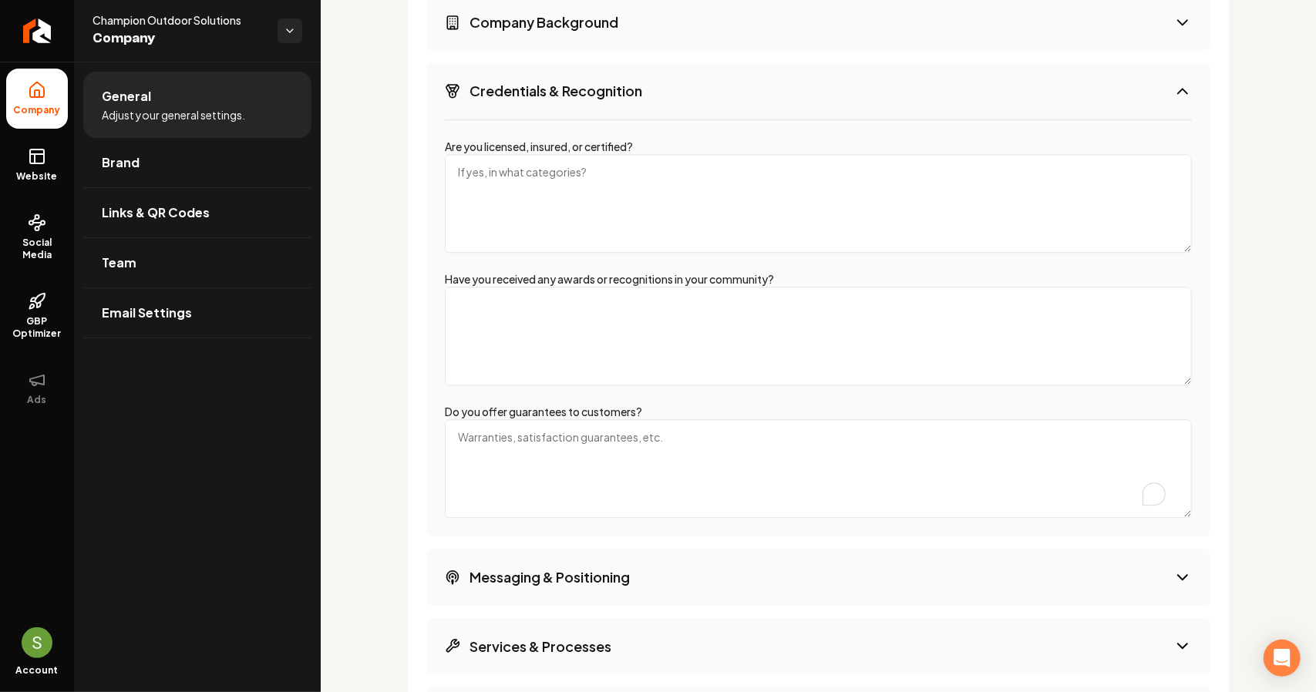
click at [604, 449] on textarea "Do you offer guarantees to customers?" at bounding box center [818, 468] width 747 height 99
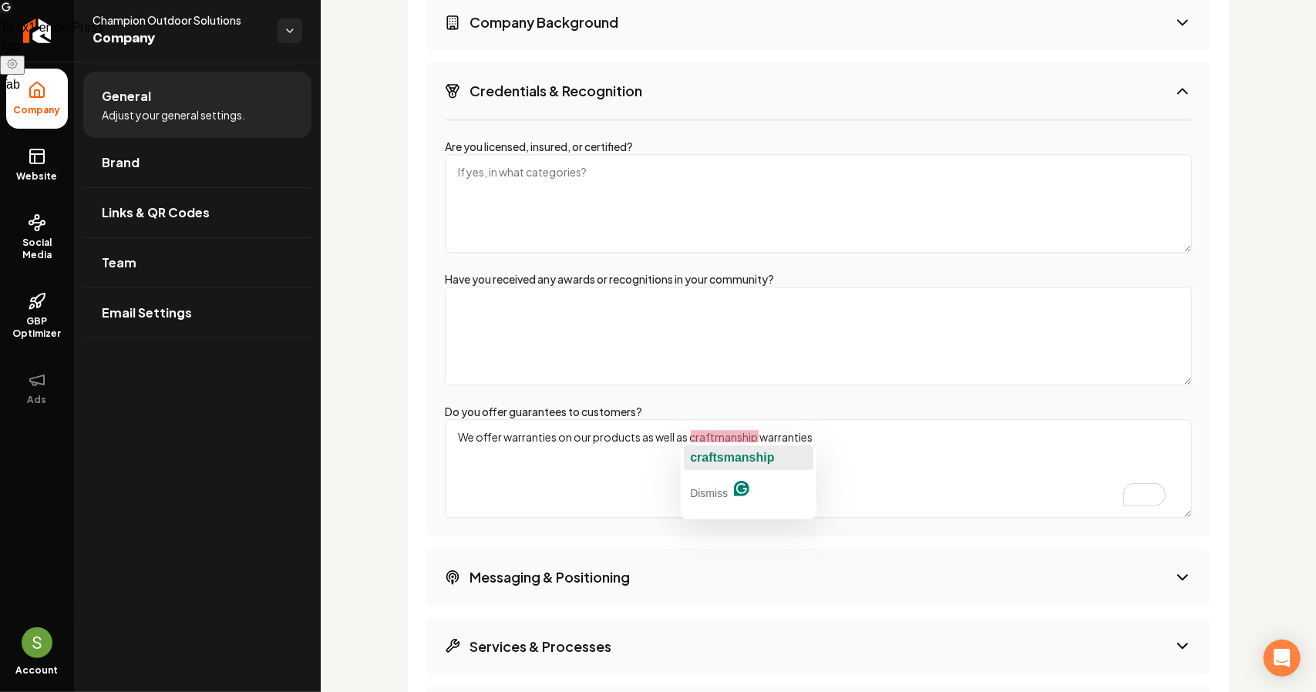
click at [704, 451] on span "craftsmanship" at bounding box center [732, 457] width 84 height 13
type textarea "We offer warranties on our products as well as craftsmanship warranties"
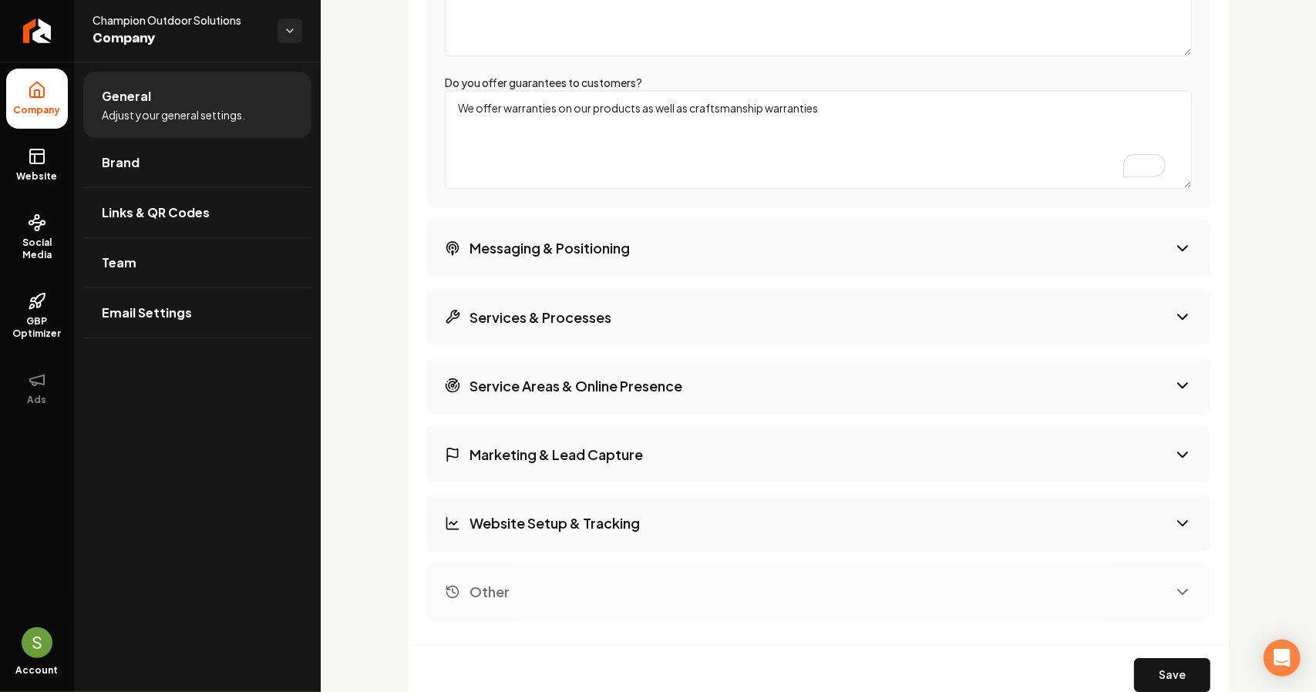
scroll to position [2866, 0]
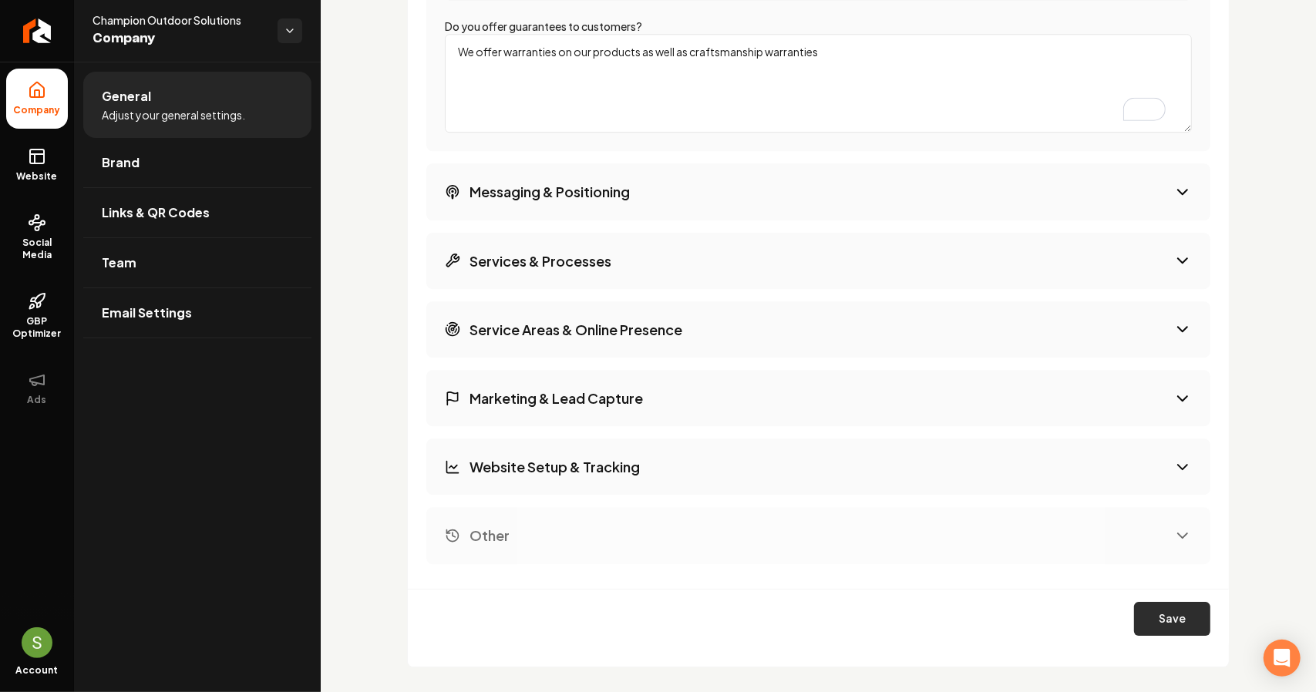
click at [1158, 611] on button "Save" at bounding box center [1172, 619] width 76 height 34
click at [153, 161] on link "Brand" at bounding box center [197, 162] width 228 height 49
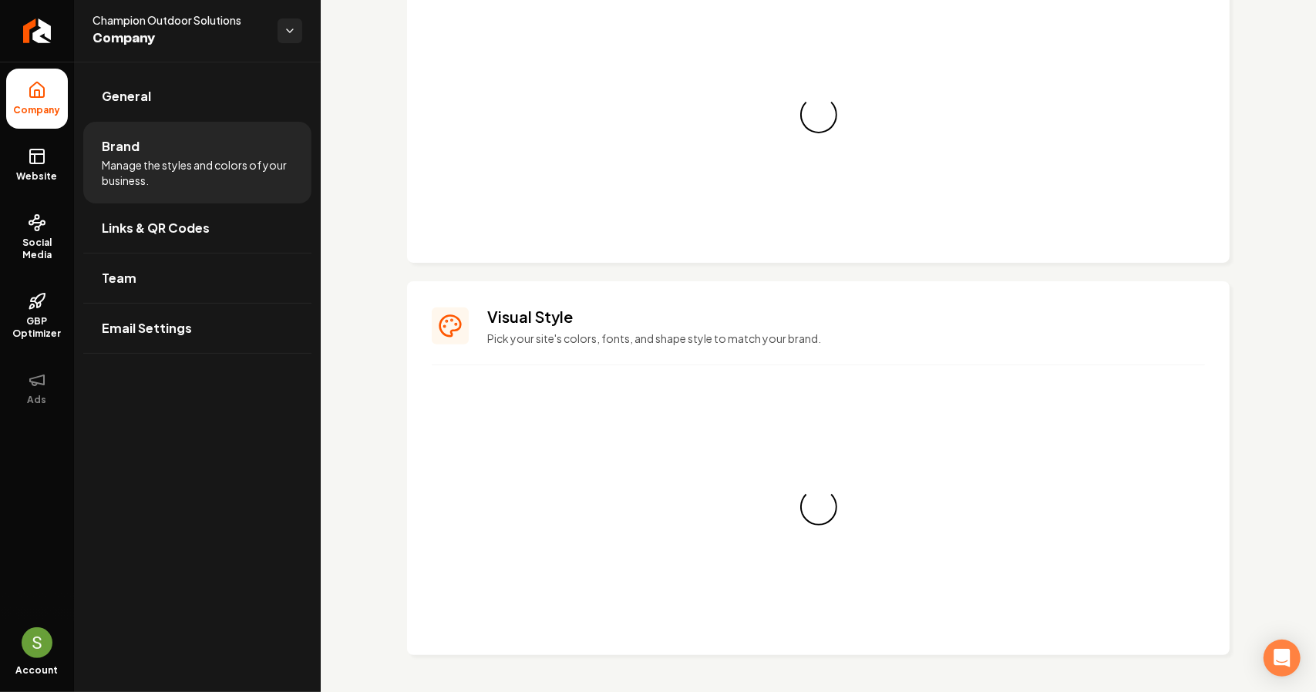
scroll to position [1219, 0]
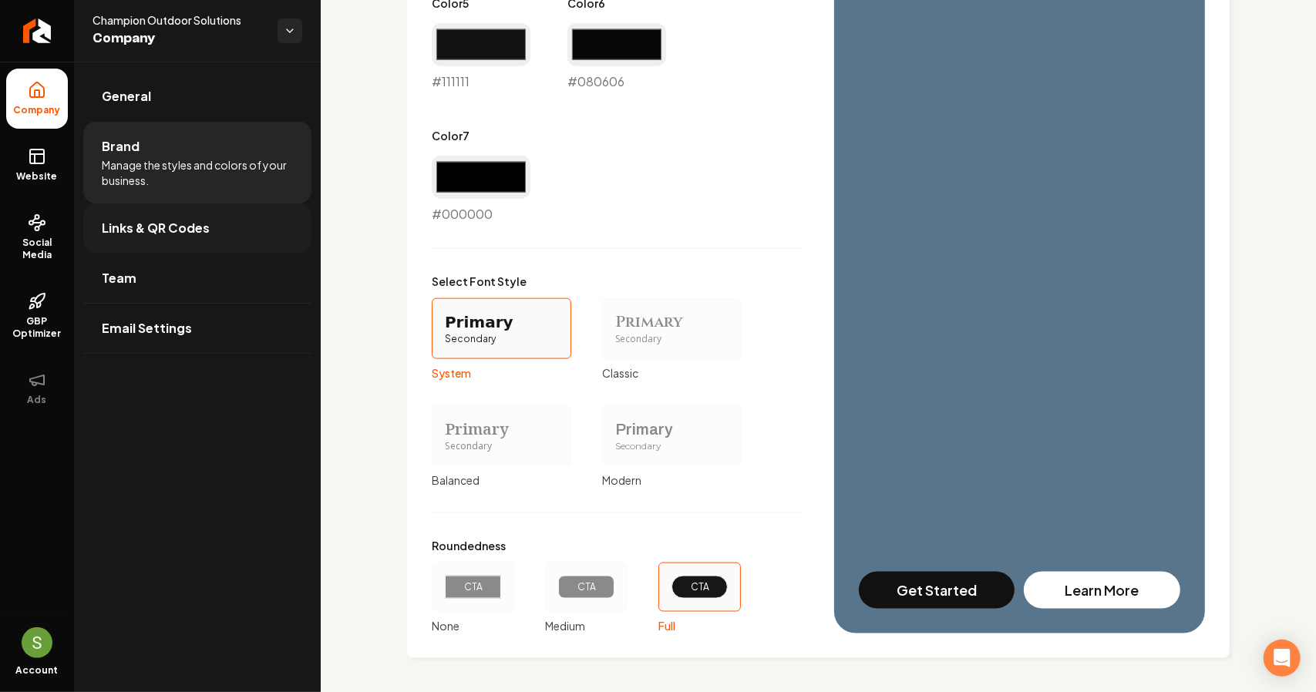
click at [207, 232] on span "Links & QR Codes" at bounding box center [156, 228] width 108 height 18
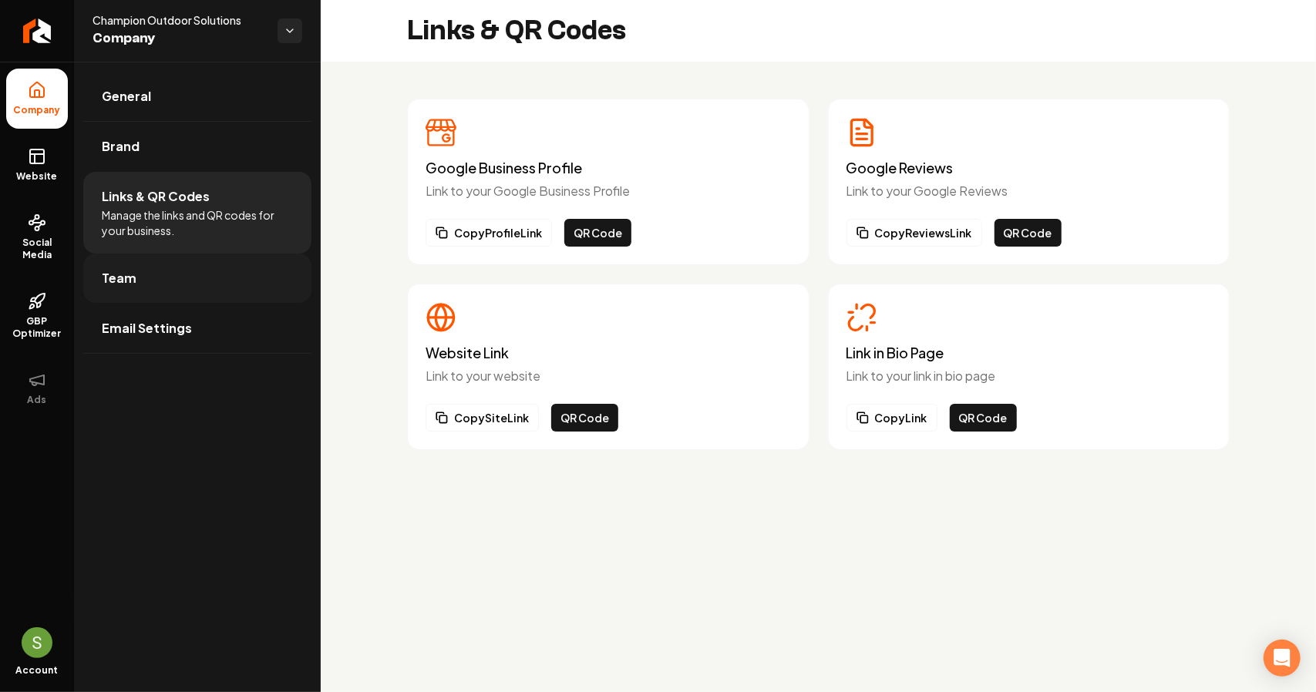
click at [203, 271] on link "Team" at bounding box center [197, 278] width 228 height 49
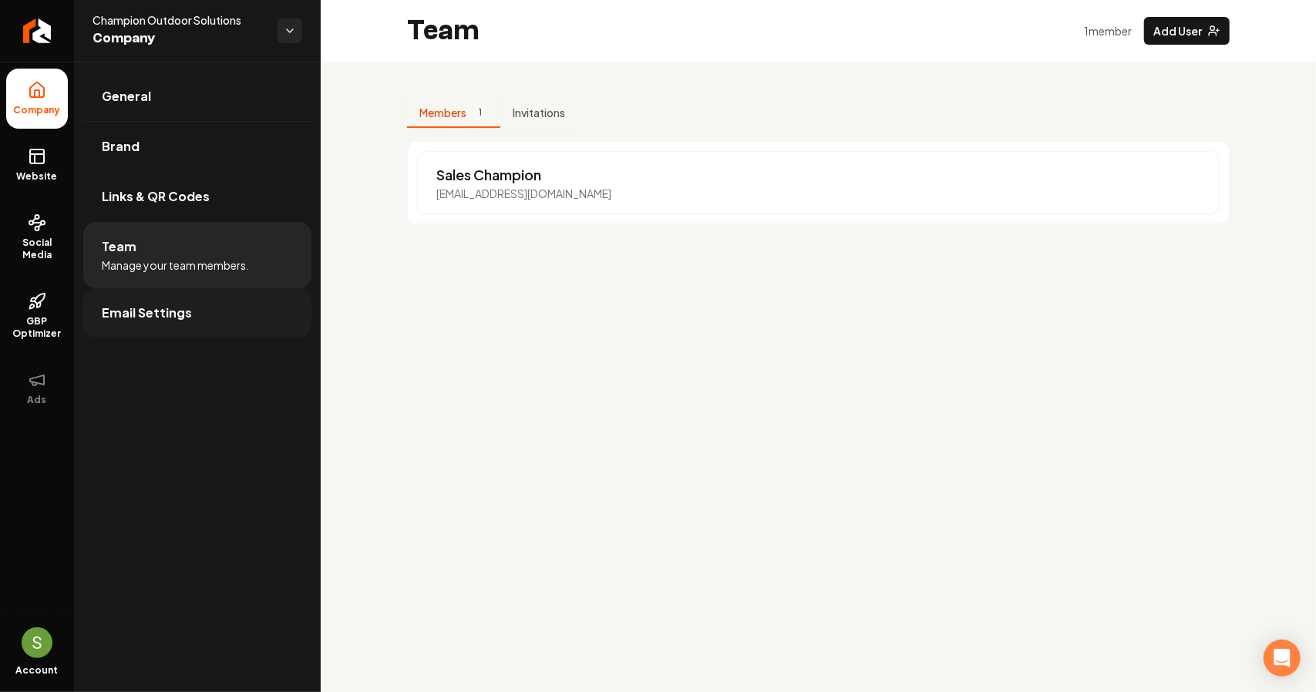
click at [202, 309] on link "Email Settings" at bounding box center [197, 312] width 228 height 49
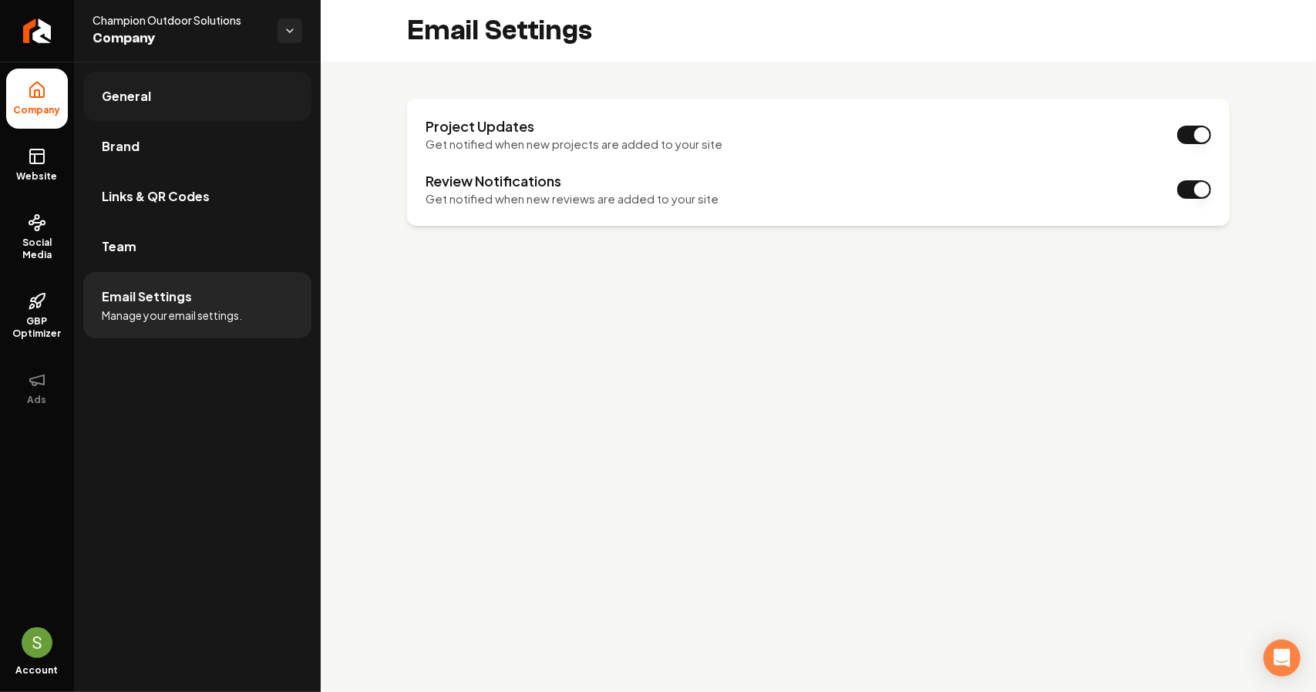
click at [131, 88] on span "General" at bounding box center [126, 96] width 49 height 18
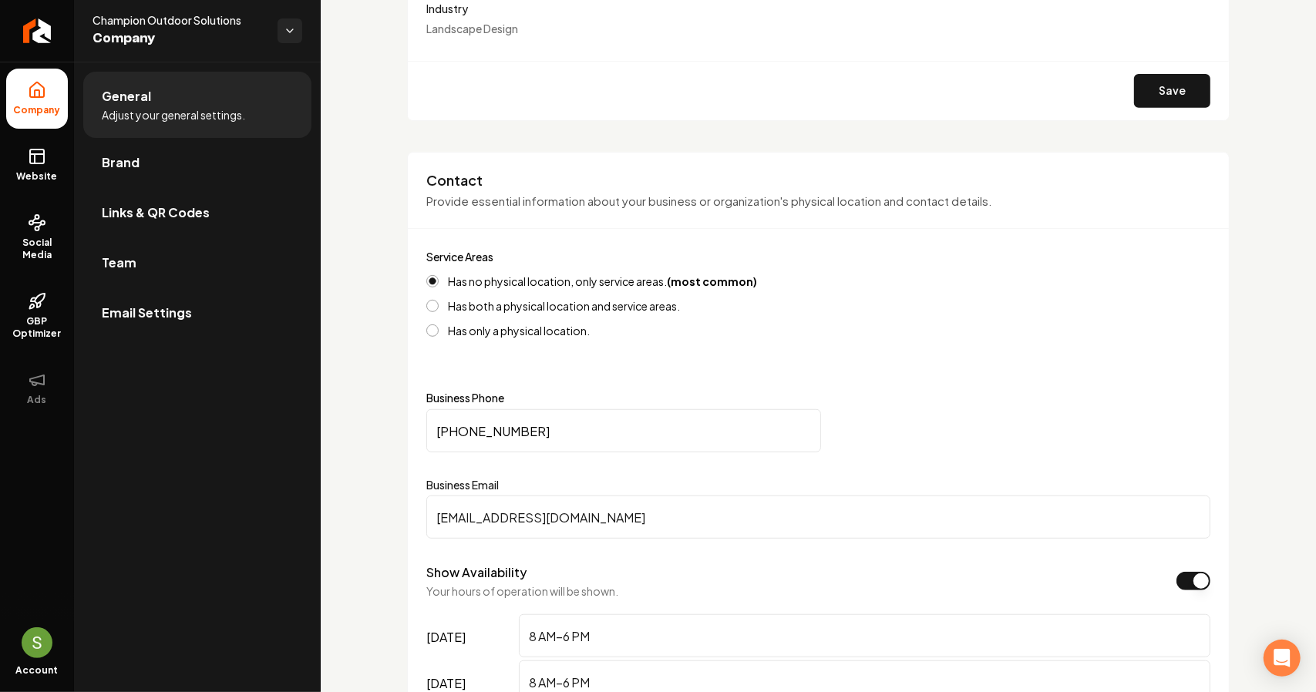
scroll to position [385, 0]
